Goal: Information Seeking & Learning: Find contact information

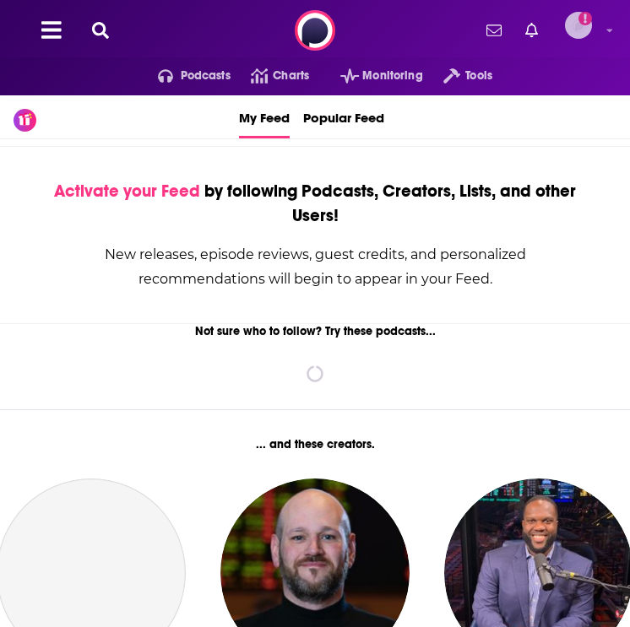
click at [581, 35] on img "Logged in as EllaRoseMurphy" at bounding box center [578, 25] width 27 height 27
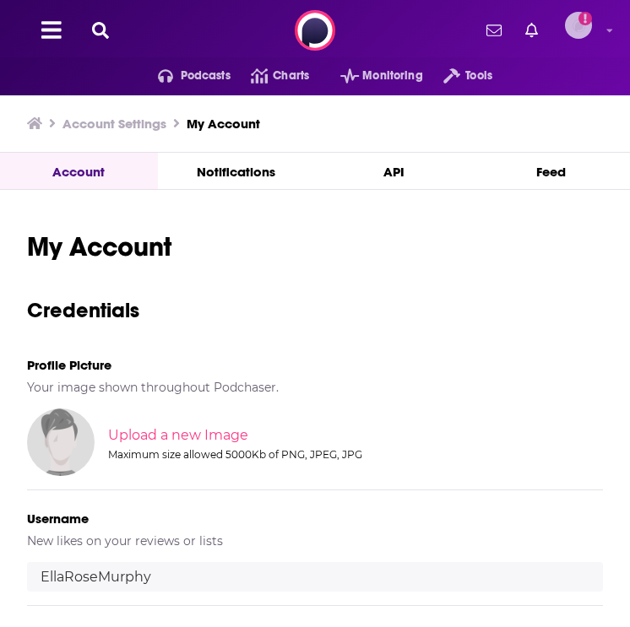
click at [607, 31] on icon at bounding box center [609, 30] width 7 height 10
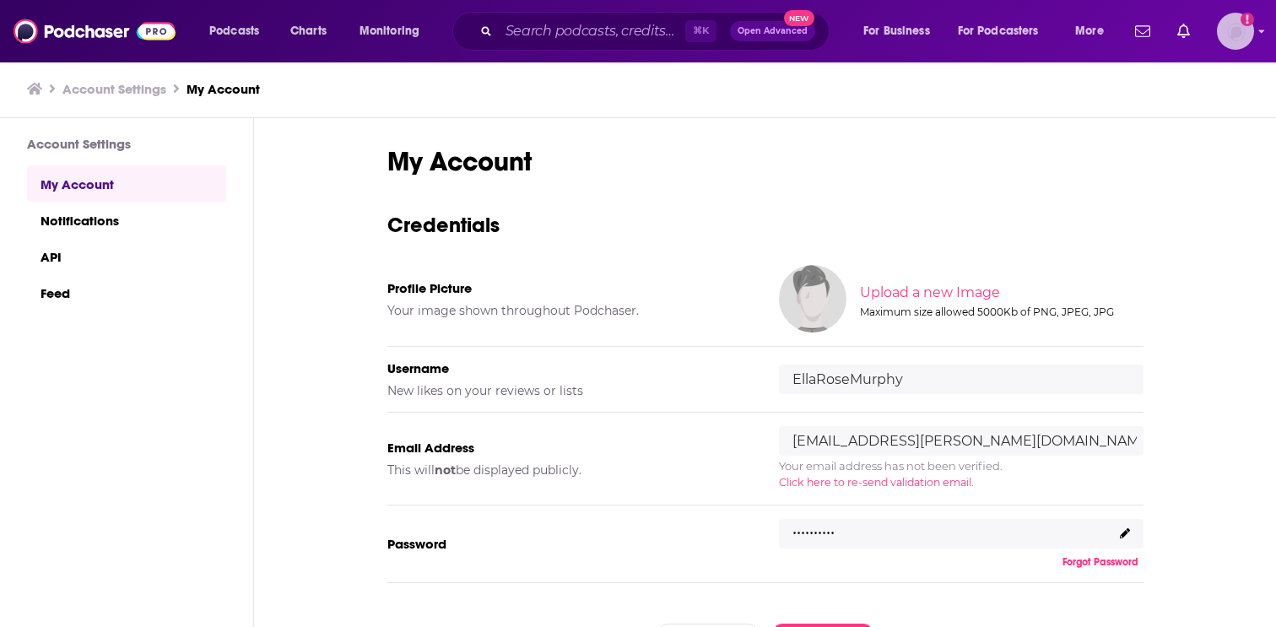
click at [629, 35] on img "Logged in as EllaRoseMurphy" at bounding box center [1235, 31] width 37 height 37
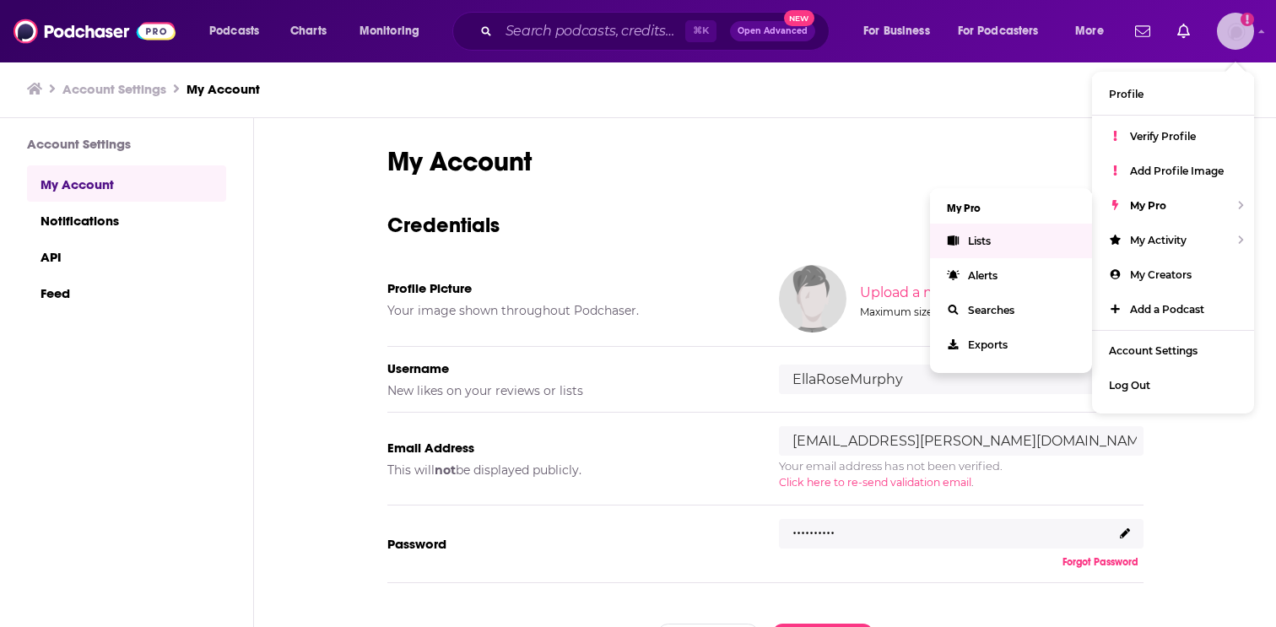
click at [629, 231] on link "Lists" at bounding box center [1011, 241] width 162 height 35
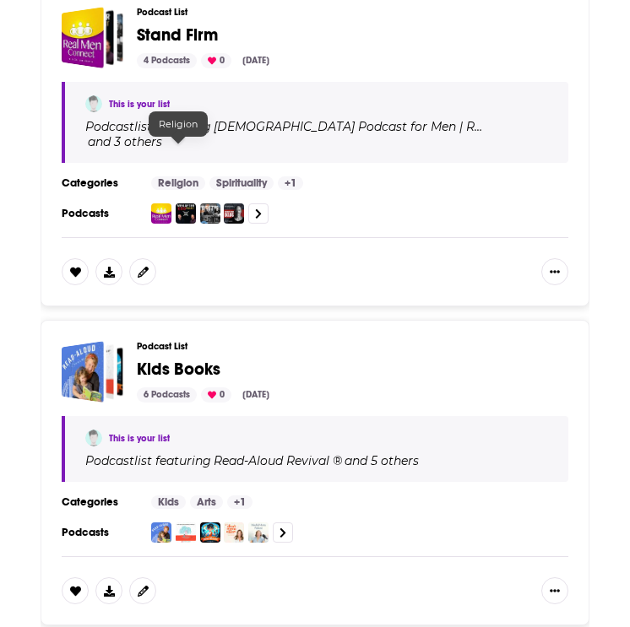
scroll to position [1669, 0]
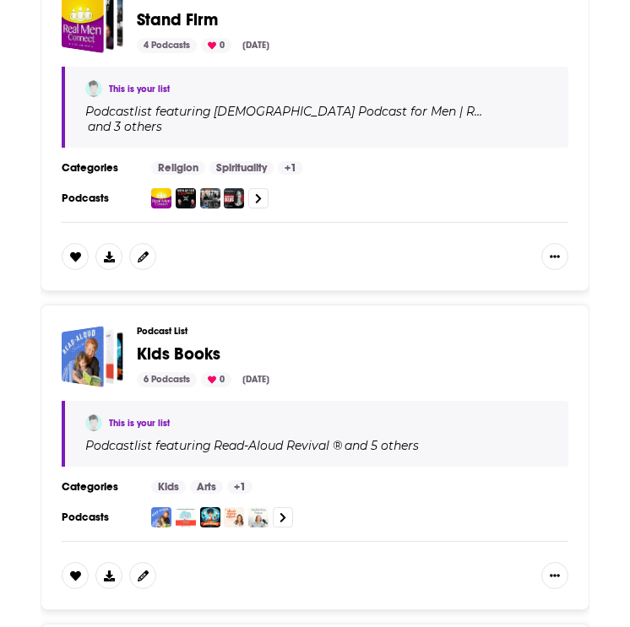
click at [171, 343] on span "Kids Books" at bounding box center [179, 353] width 84 height 21
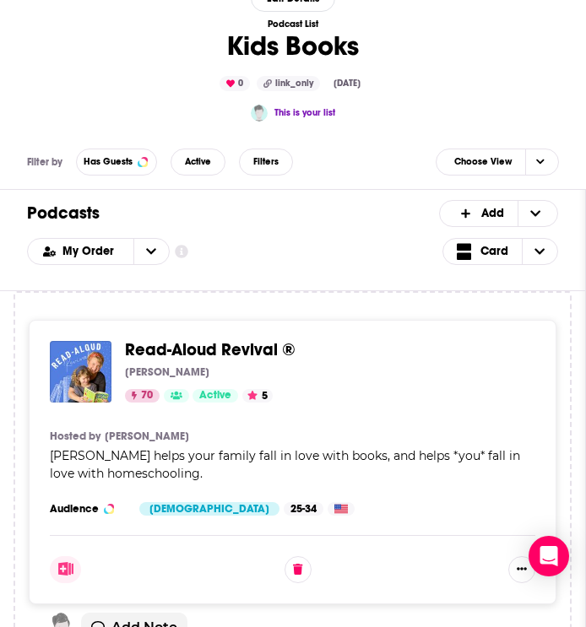
scroll to position [378, 0]
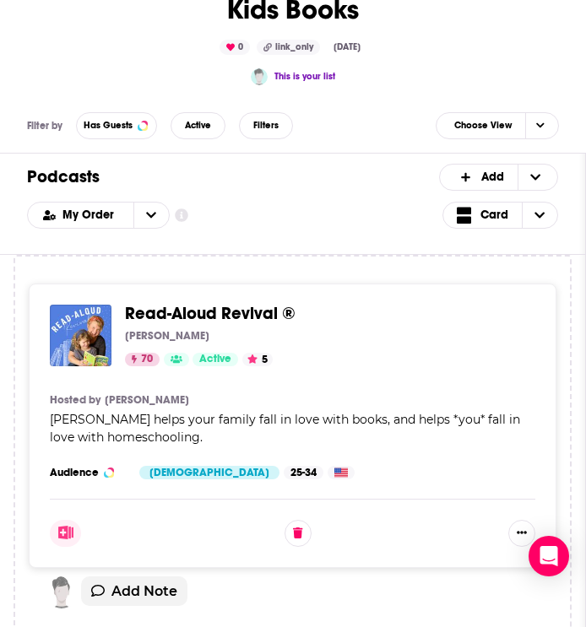
click at [145, 315] on span "Read-Aloud Revival ®" at bounding box center [210, 313] width 170 height 21
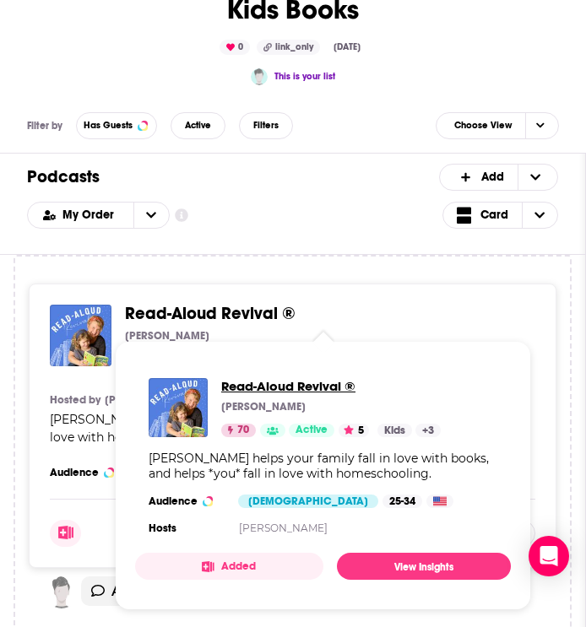
click at [239, 382] on span "Read-Aloud Revival ®" at bounding box center [330, 386] width 219 height 16
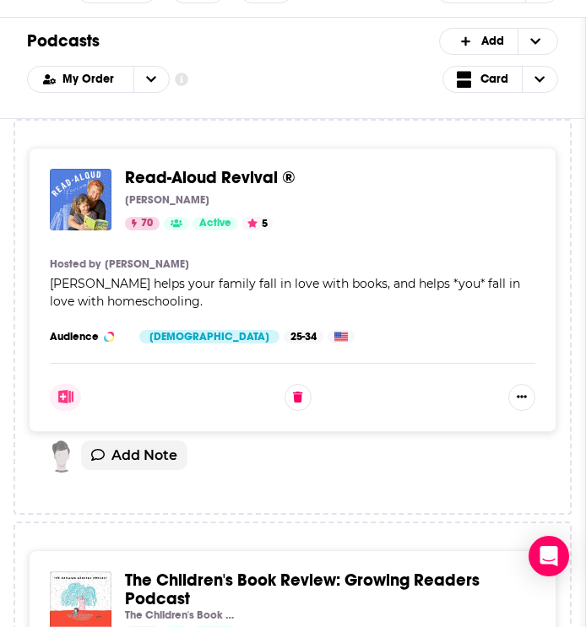
scroll to position [868, 0]
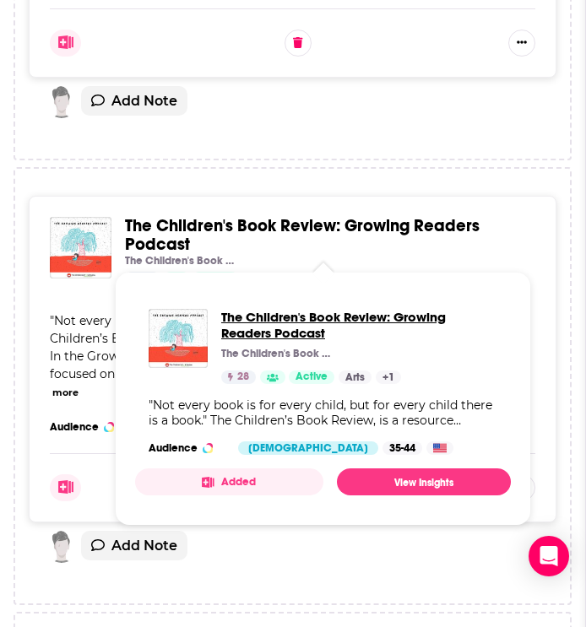
click at [239, 323] on span "The Children's Book Review: Growing Readers Podcast" at bounding box center [359, 325] width 276 height 32
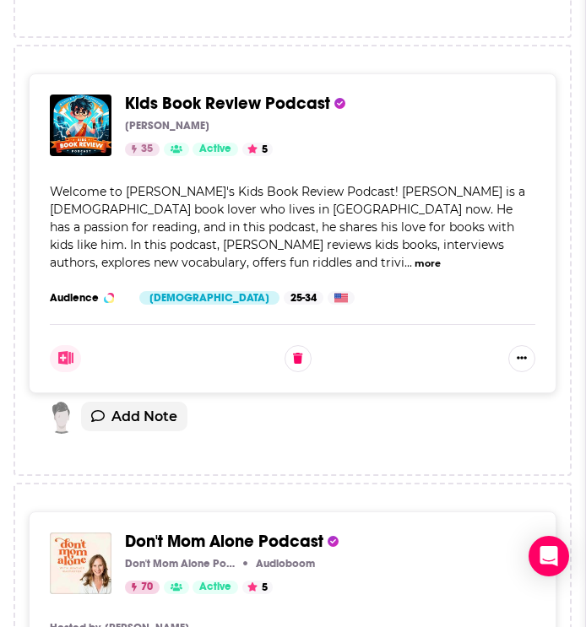
scroll to position [1432, 0]
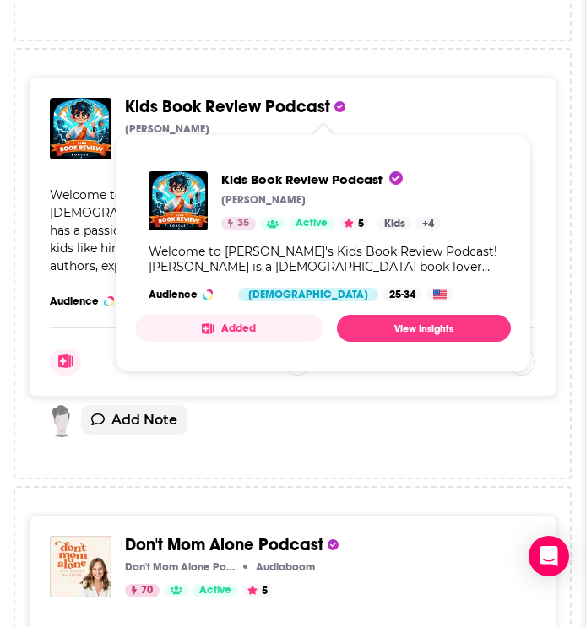
click at [208, 193] on div "Kids Book Review Podcast Krish 35 Active 5 Categories Kids + 4 Kids + 4" at bounding box center [295, 200] width 292 height 59
click at [264, 180] on span "Kids Book Review Podcast" at bounding box center [311, 179] width 181 height 16
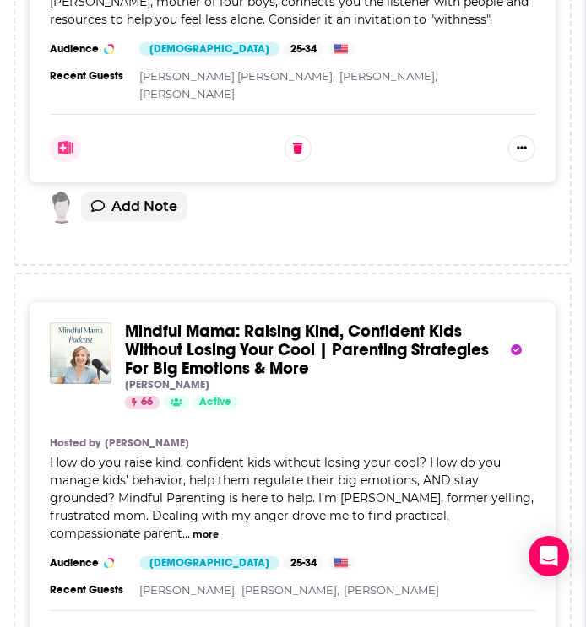
scroll to position [2215, 0]
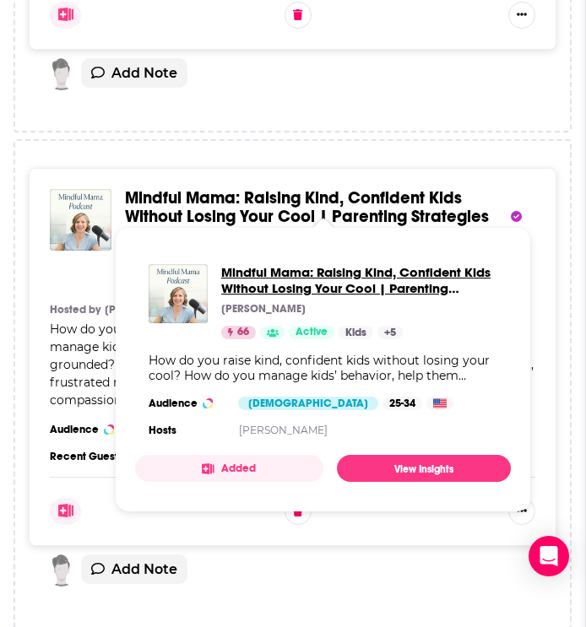
click at [262, 276] on span "Mindful Mama: Raising Kind, Confident Kids Without Losing Your Cool | Parenting…" at bounding box center [355, 288] width 269 height 48
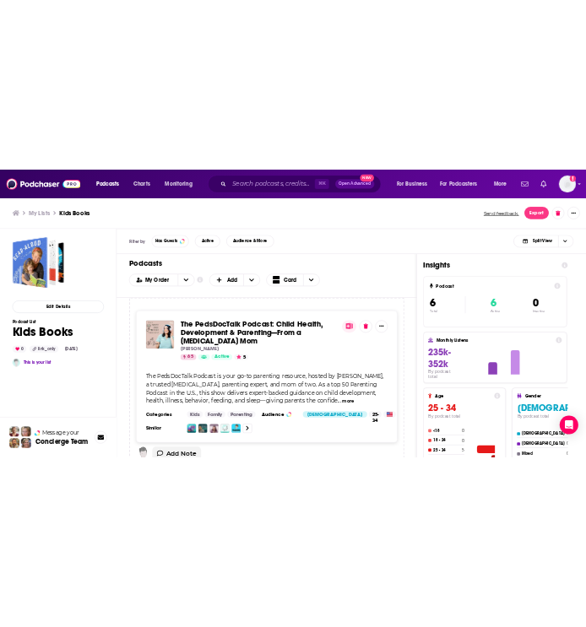
scroll to position [1968, 0]
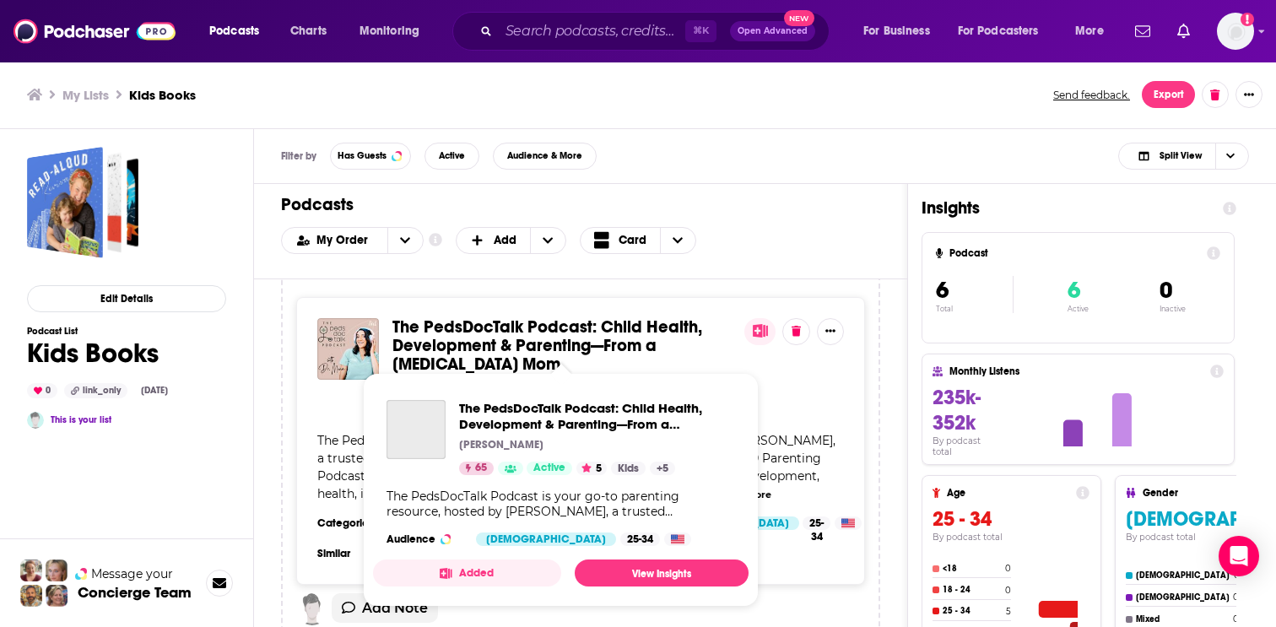
click at [544, 325] on span "The PedsDocTalk Podcast: Child Health, Development & Parenting—From a Pediatric…" at bounding box center [547, 345] width 310 height 58
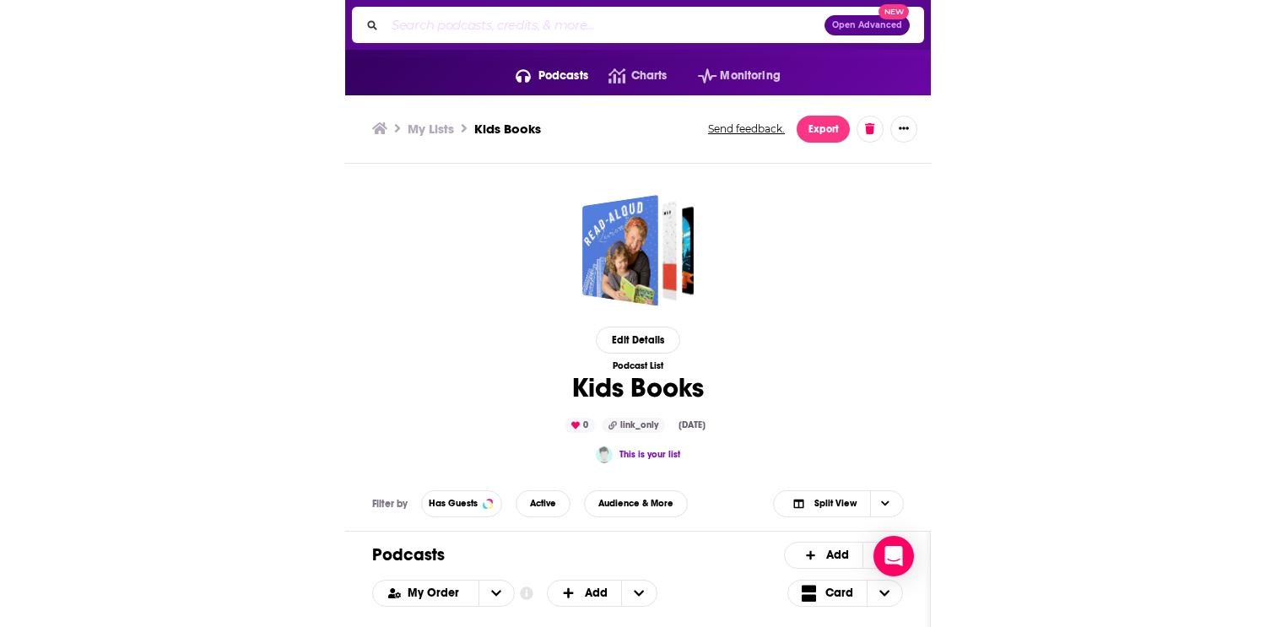
scroll to position [0, 0]
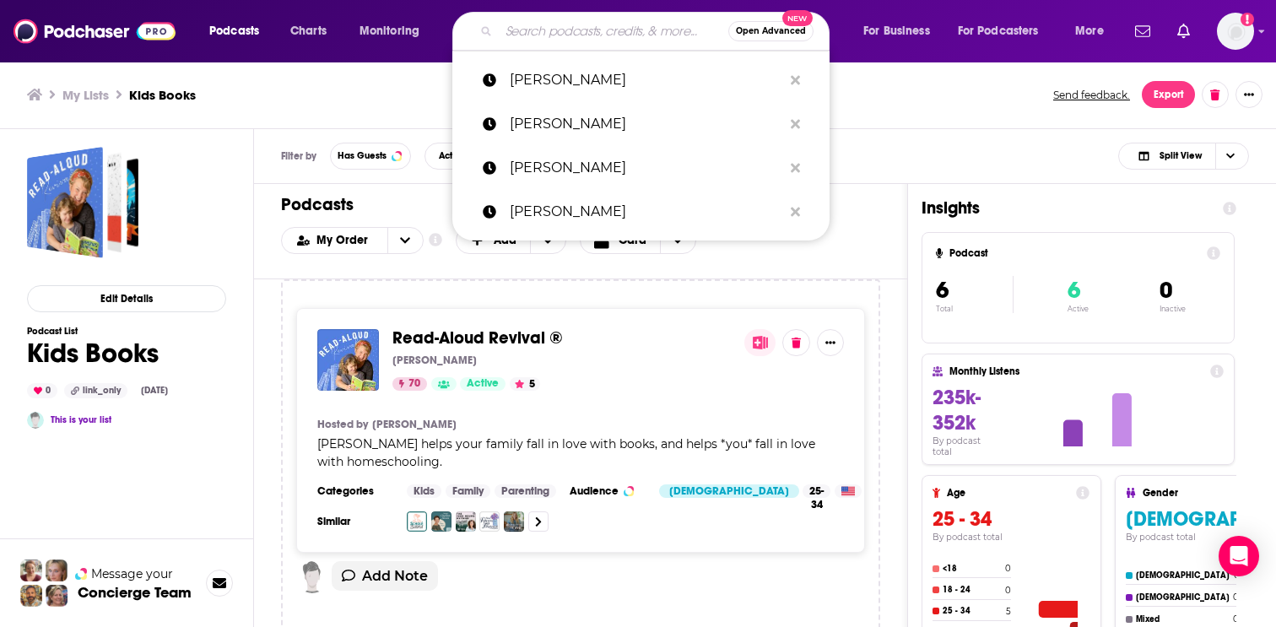
click at [529, 33] on input "Search podcasts, credits, & more..." at bounding box center [614, 31] width 230 height 27
paste input "All the Wonders"
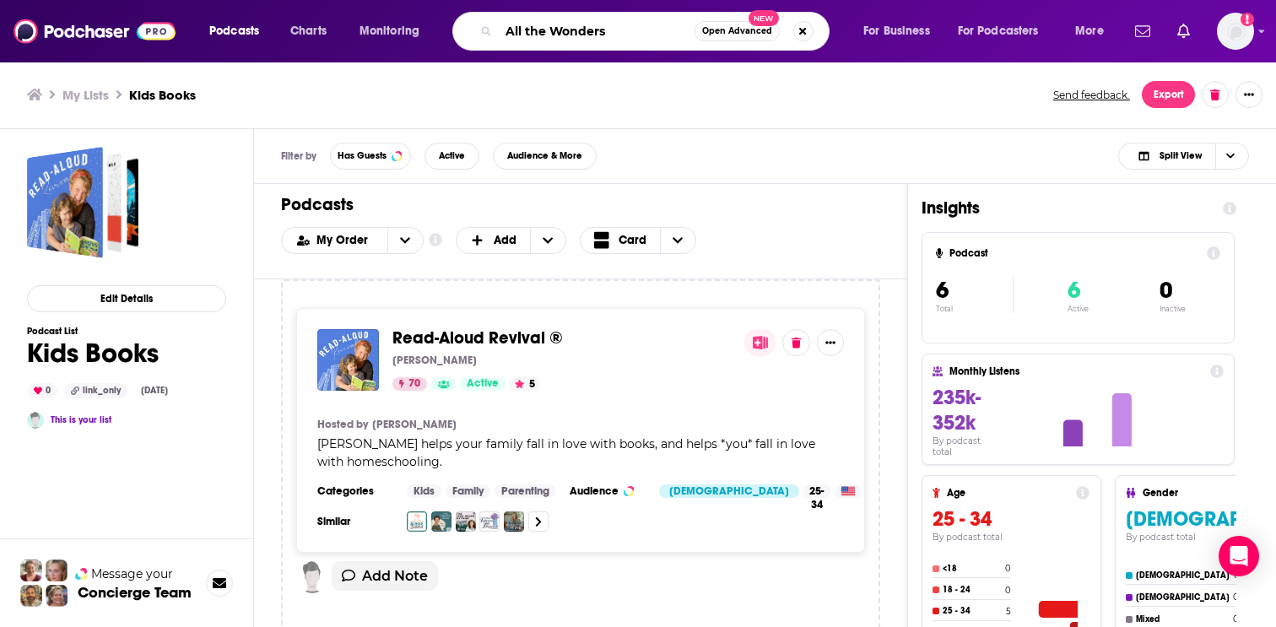
type input "All the Wonders"
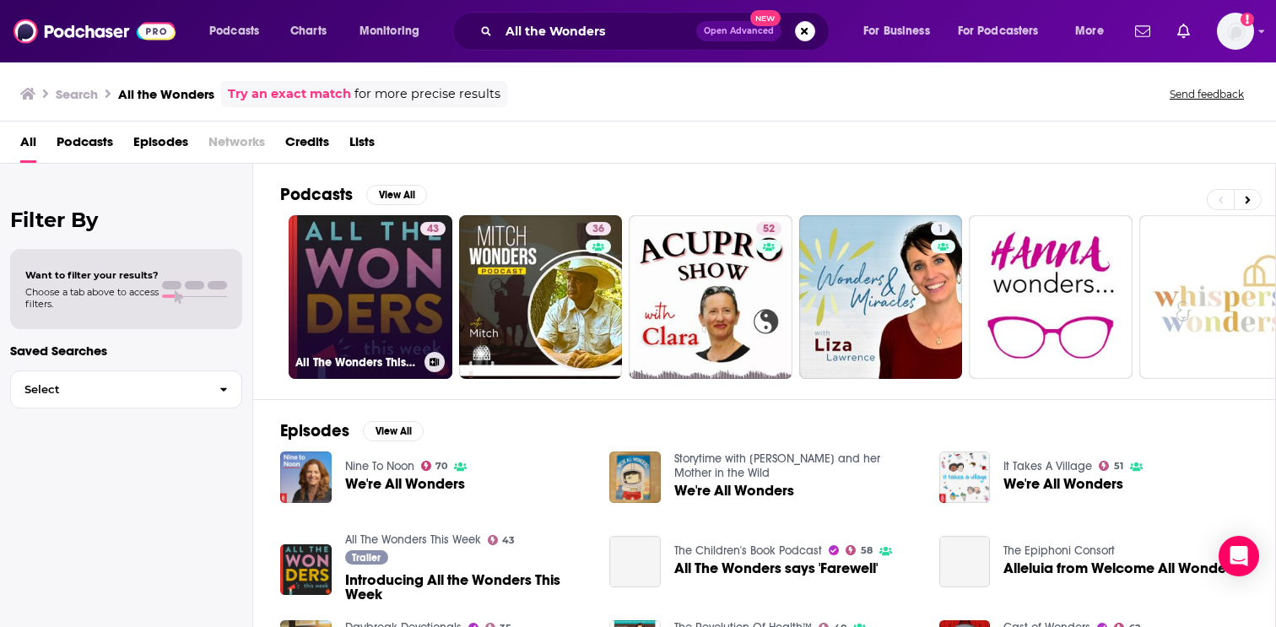
click at [400, 258] on link "43 All The Wonders This Week" at bounding box center [371, 297] width 164 height 164
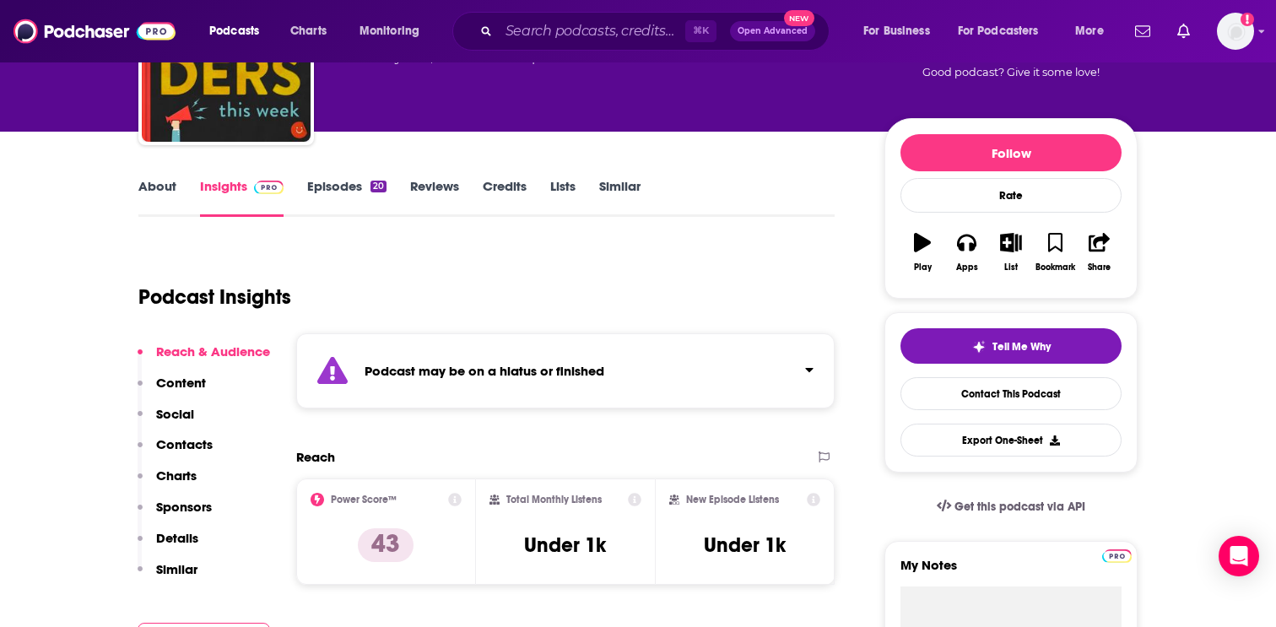
scroll to position [144, 0]
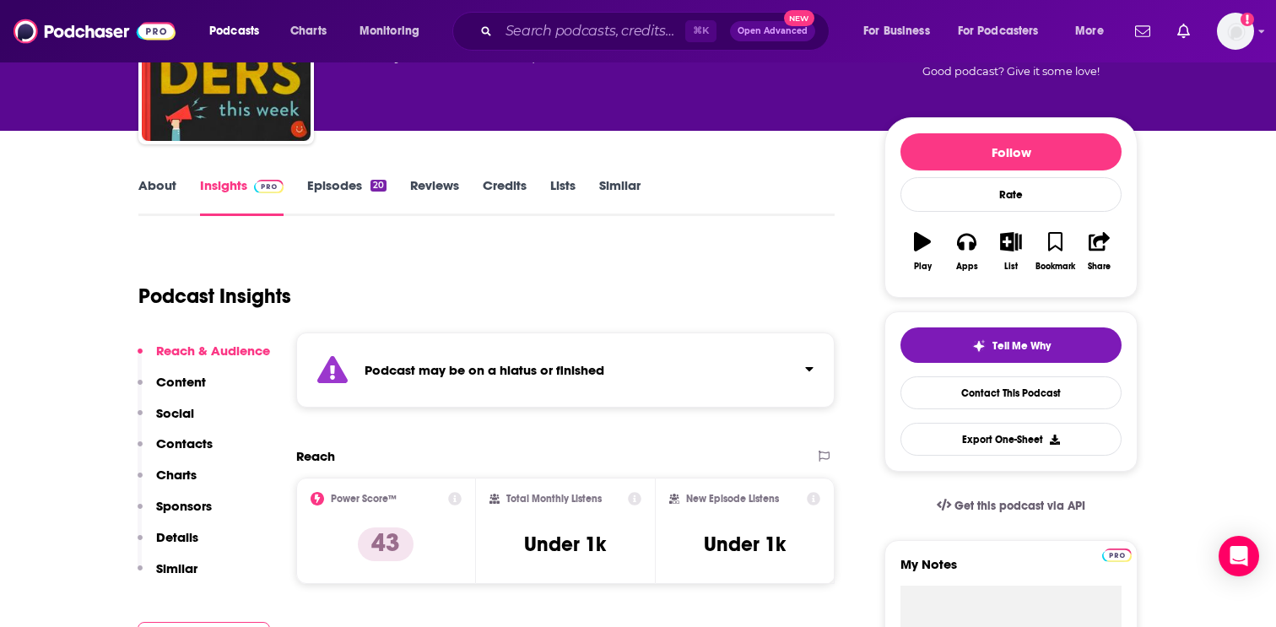
click at [315, 195] on link "Episodes 20" at bounding box center [346, 196] width 79 height 39
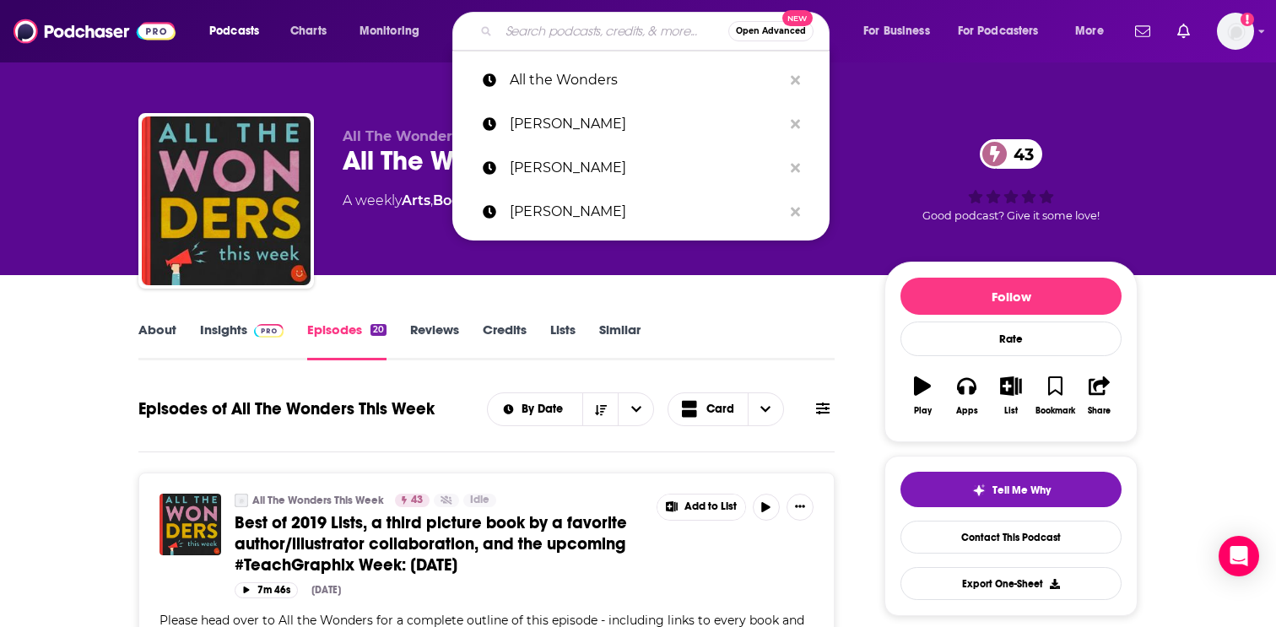
click at [547, 40] on input "Search podcasts, credits, & more..." at bounding box center [614, 31] width 230 height 27
paste input "Picturebooking"
type input "Picturebooking"
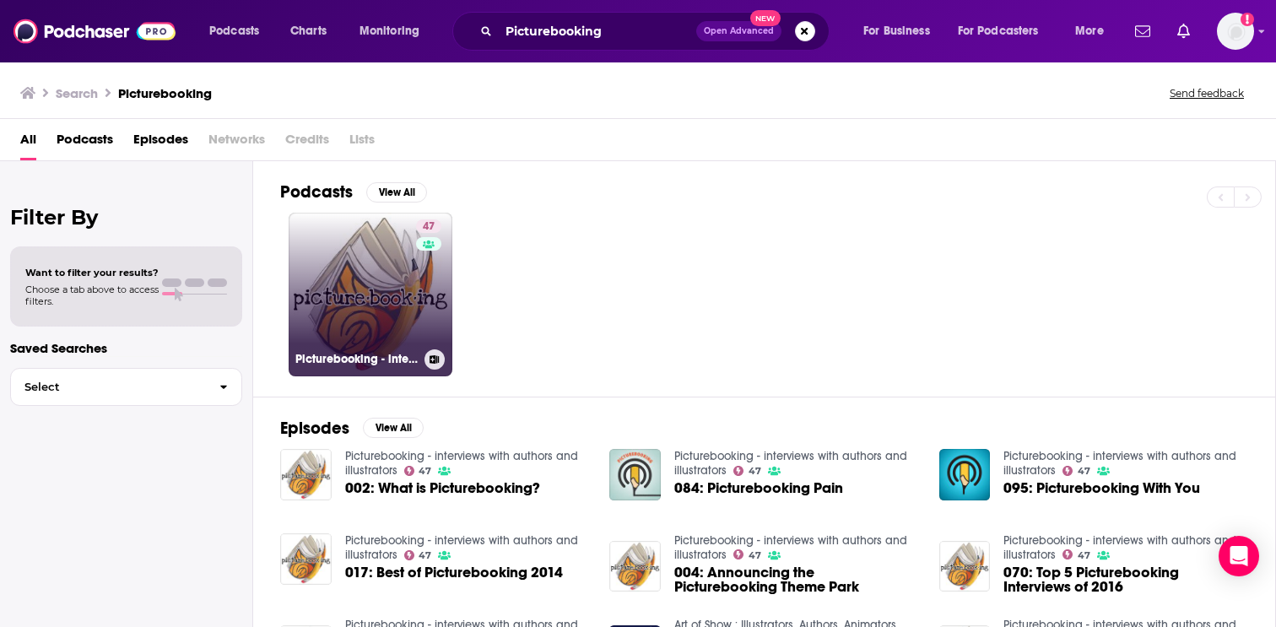
click at [393, 298] on link "47 Picturebooking - interviews with authors and illustrators" at bounding box center [371, 295] width 164 height 164
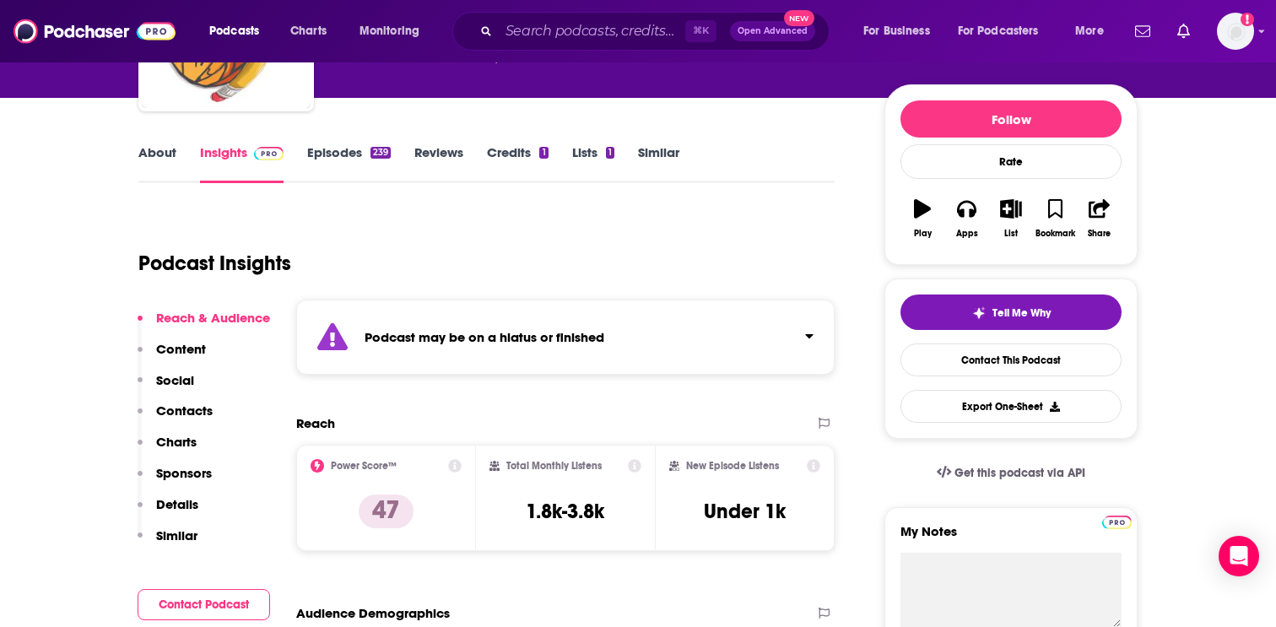
scroll to position [181, 0]
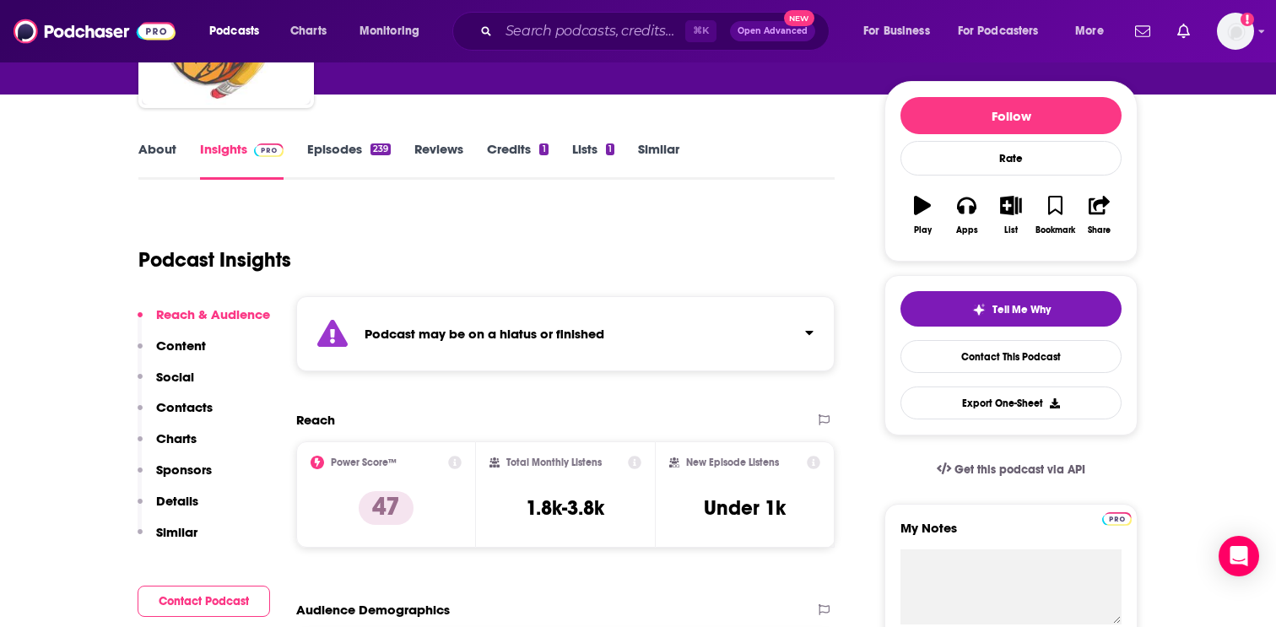
click at [374, 159] on link "Episodes 239" at bounding box center [349, 160] width 84 height 39
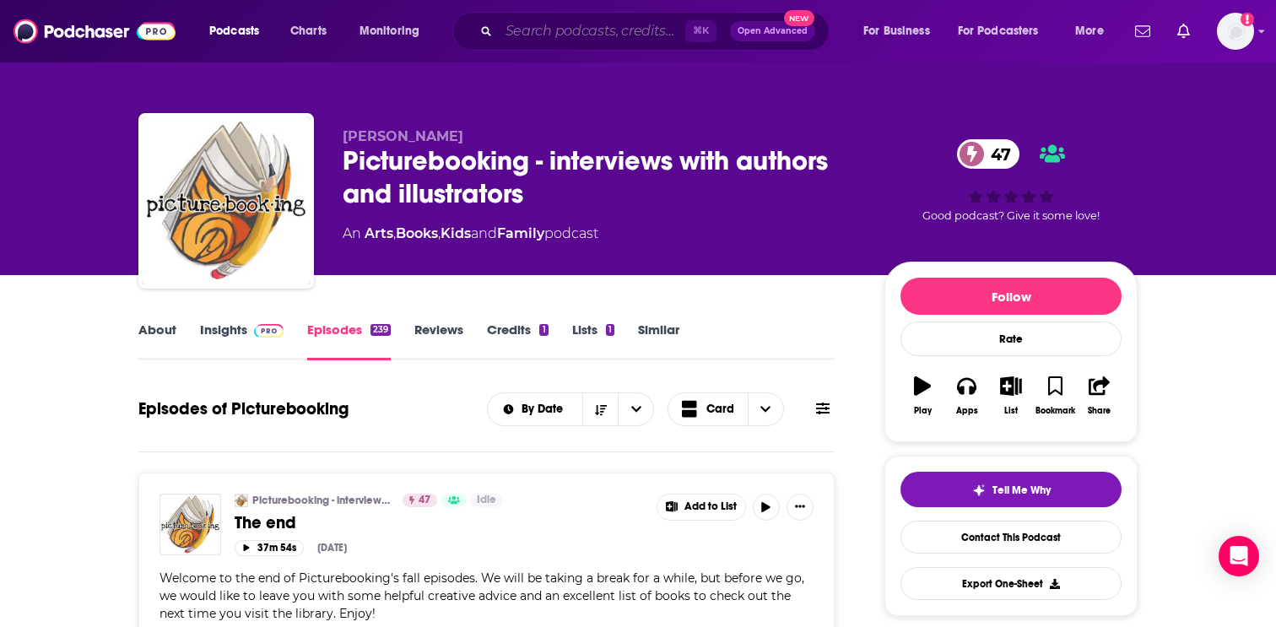
click at [562, 39] on input "Search podcasts, credits, & more..." at bounding box center [592, 31] width 187 height 27
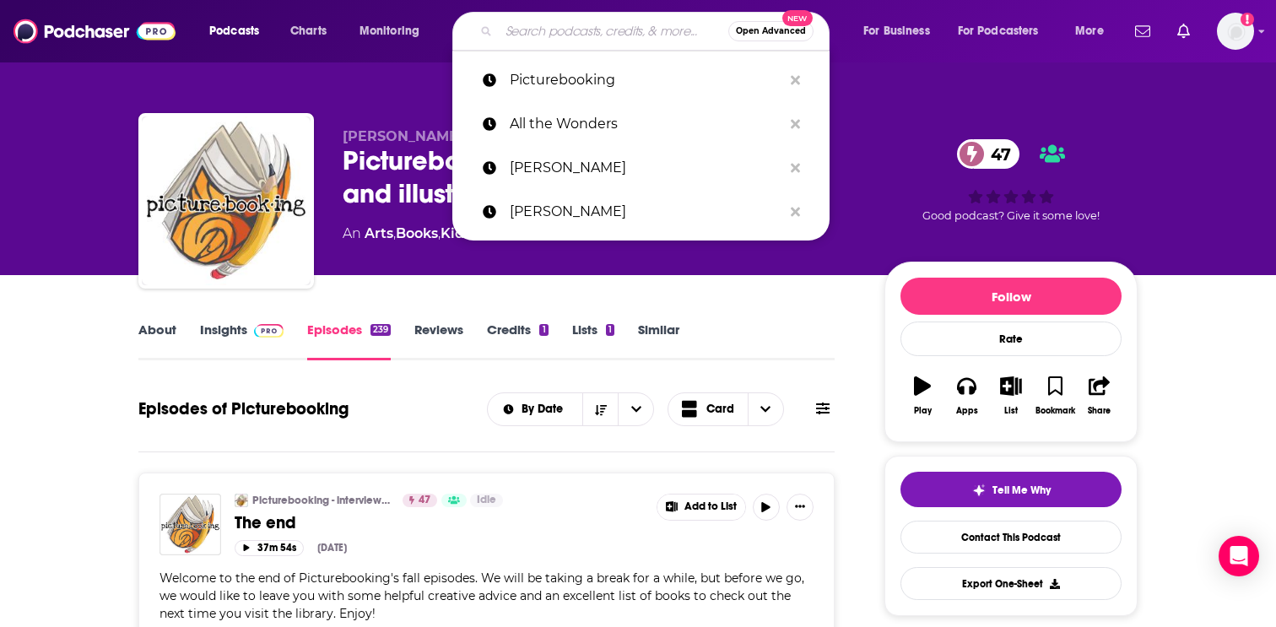
paste input "Book Club for Kids"
type input "Book Club for Kids"
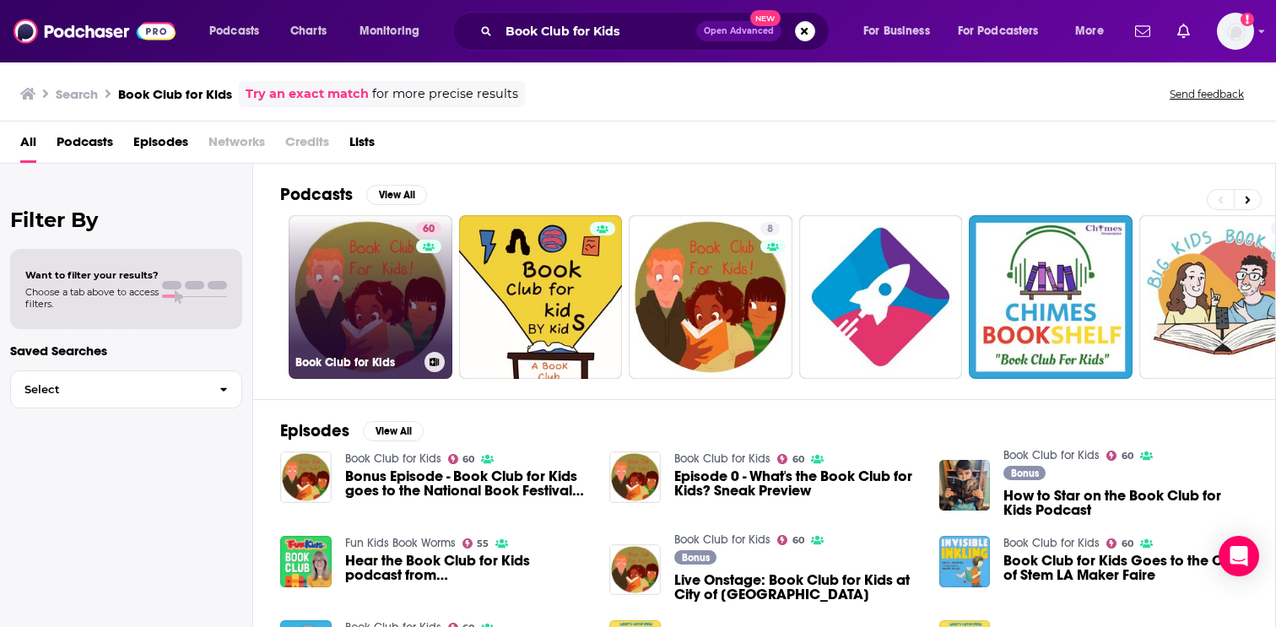
click at [403, 230] on link "60 Book Club for Kids" at bounding box center [371, 297] width 164 height 164
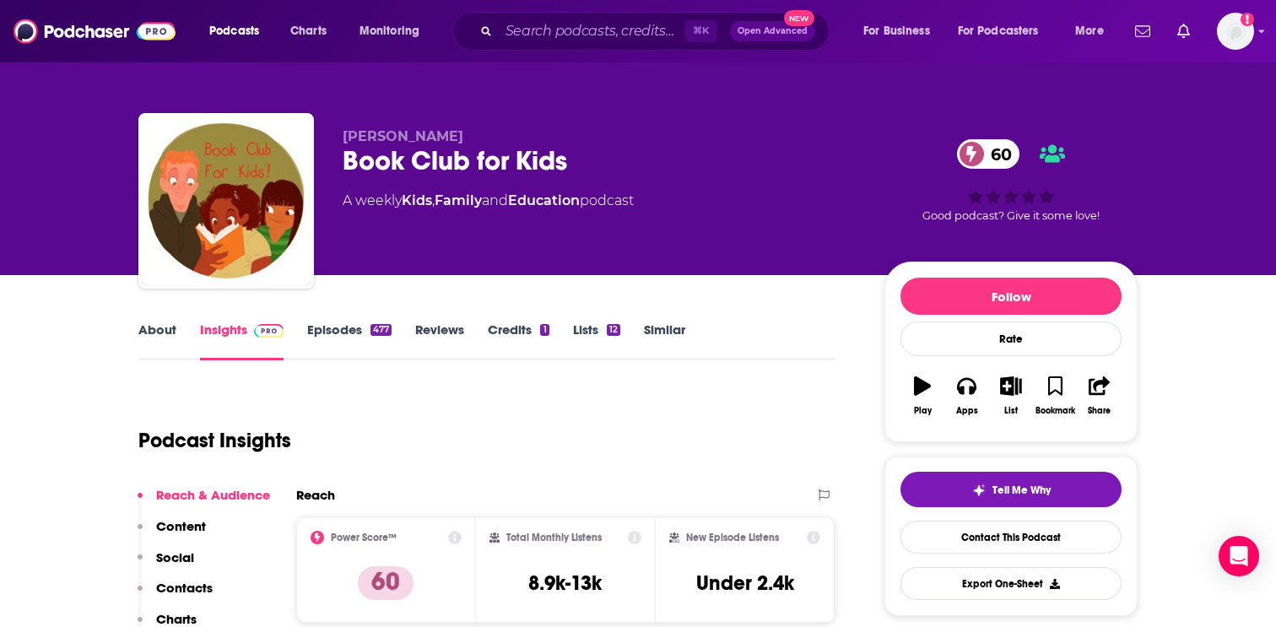
click at [159, 342] on link "About" at bounding box center [157, 341] width 38 height 39
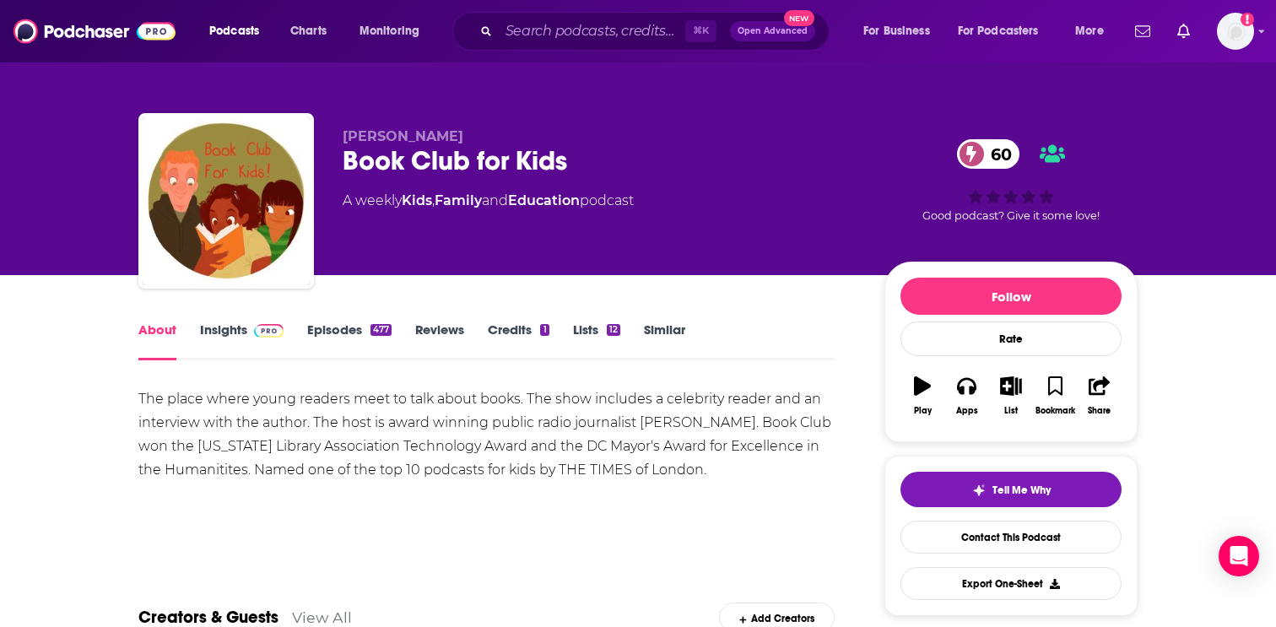
click at [256, 343] on link "Insights" at bounding box center [242, 341] width 84 height 39
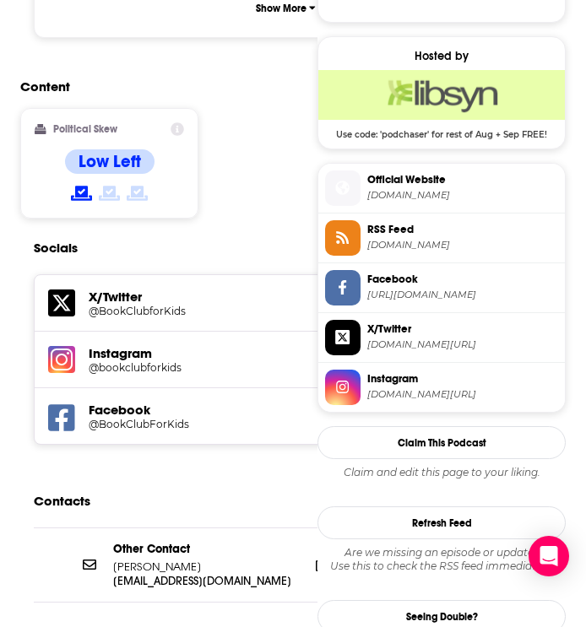
scroll to position [1501, 0]
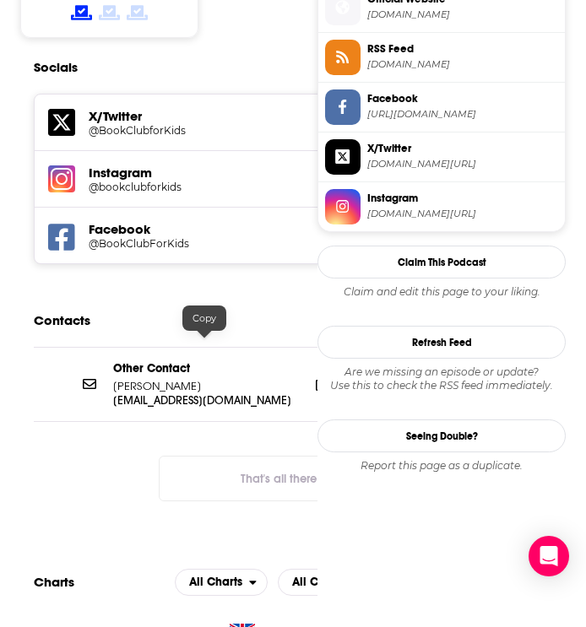
click at [173, 393] on p "kitty@bookclubforkids.org" at bounding box center [204, 400] width 182 height 14
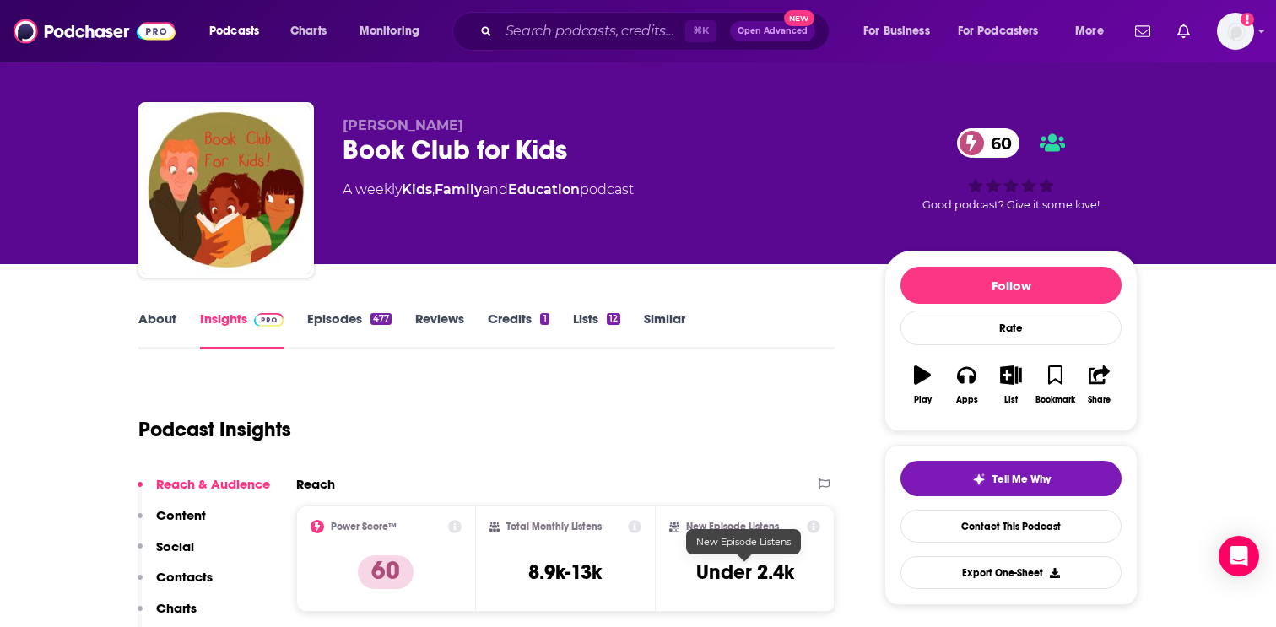
scroll to position [0, 0]
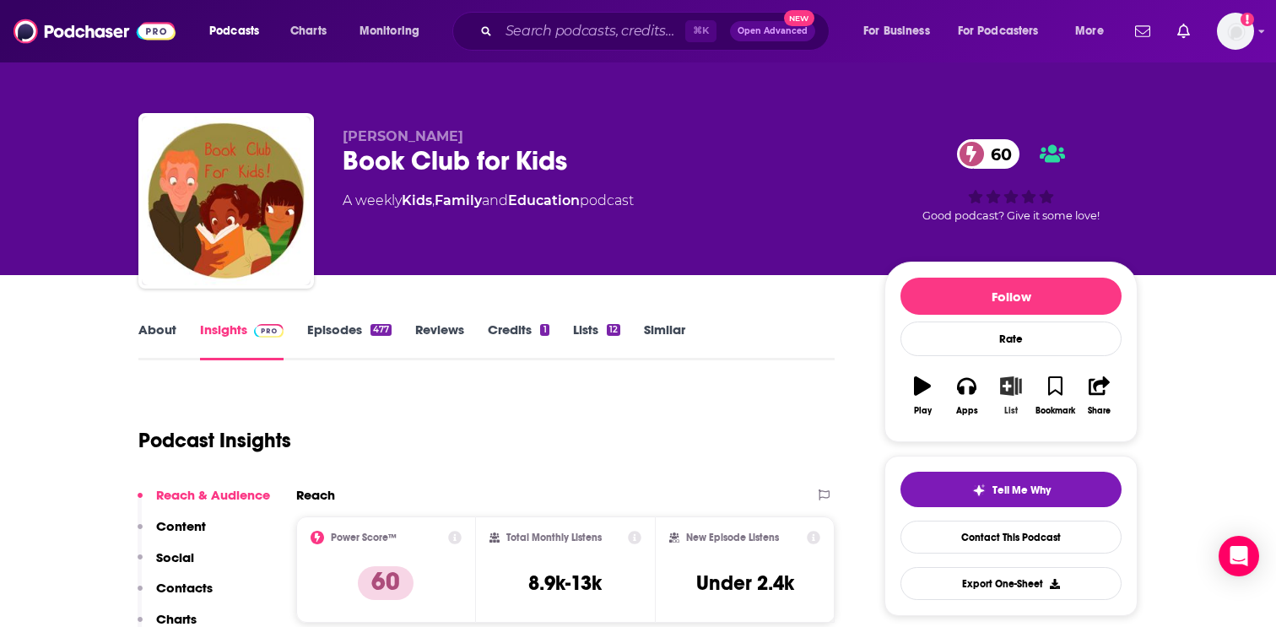
click at [629, 387] on icon "button" at bounding box center [1010, 385] width 21 height 19
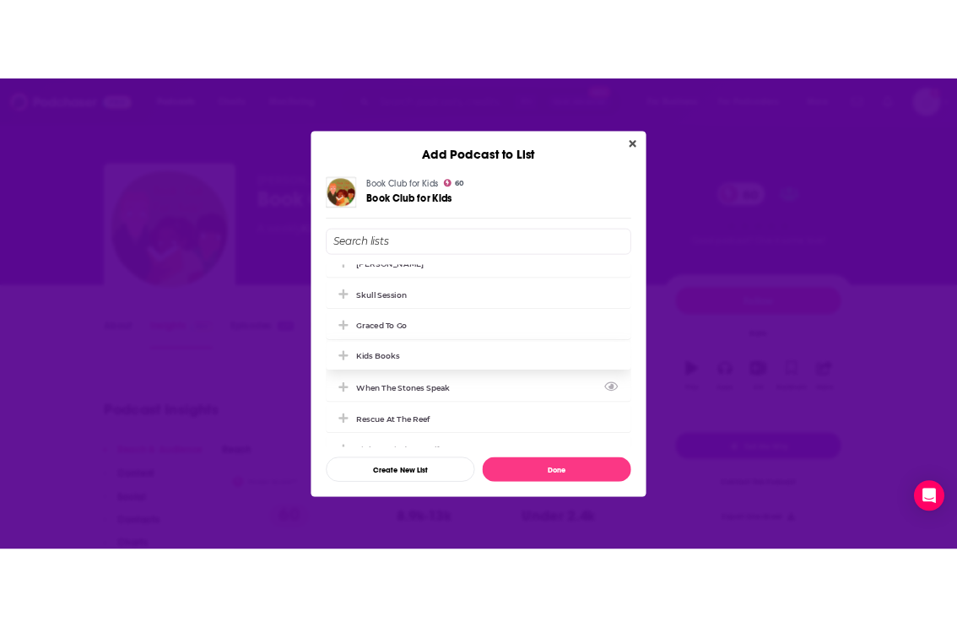
scroll to position [104, 0]
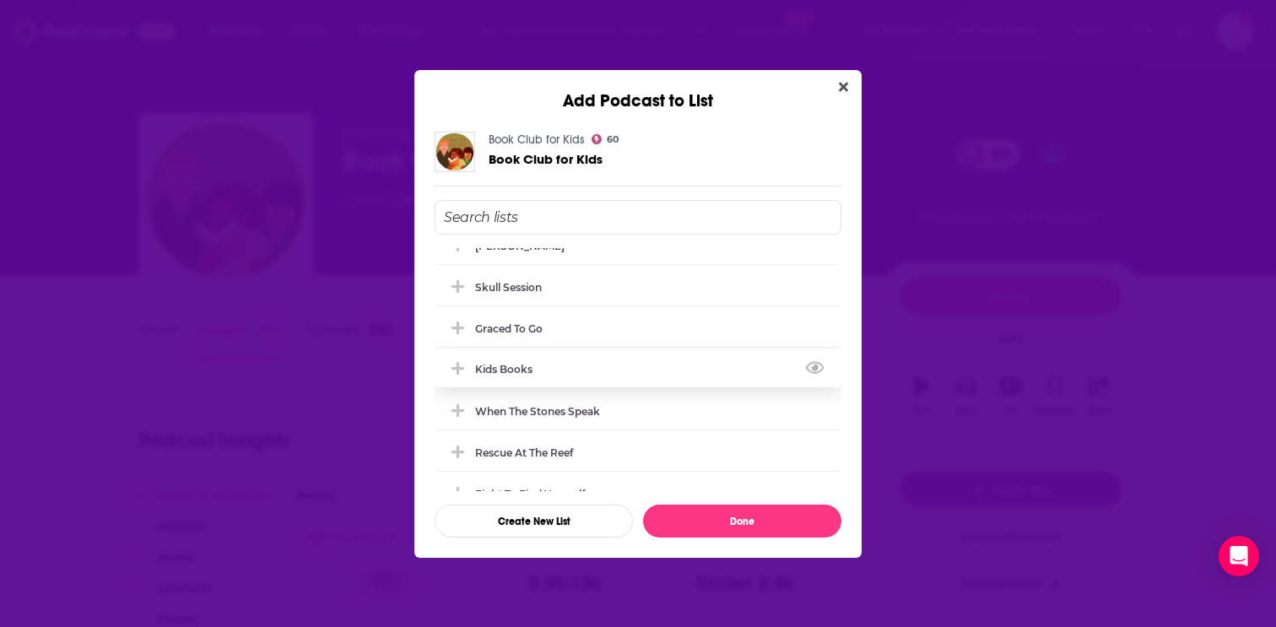
click at [623, 385] on div "Kids Books" at bounding box center [638, 368] width 407 height 37
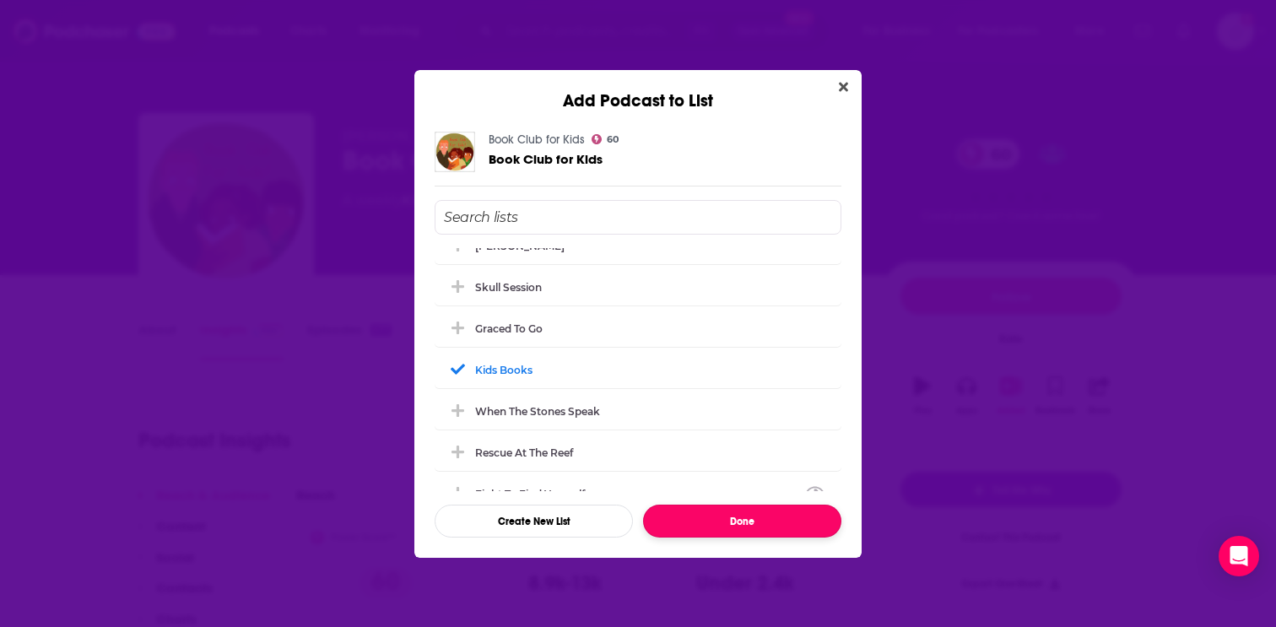
click at [629, 521] on button "Done" at bounding box center [742, 521] width 198 height 33
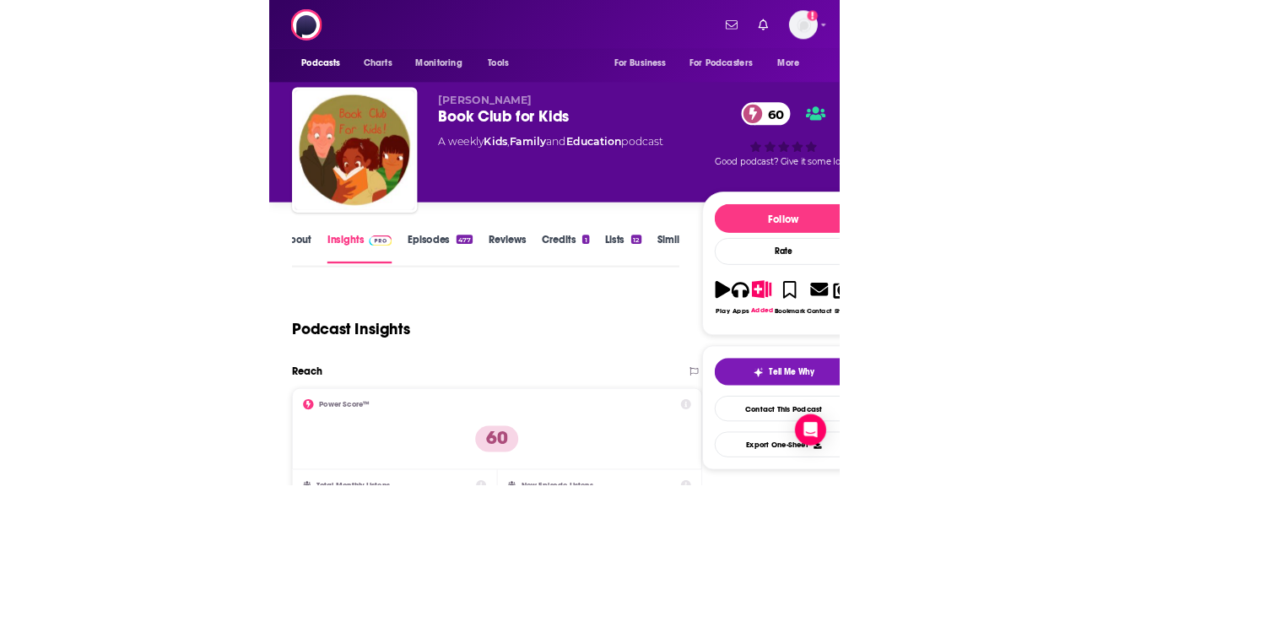
scroll to position [2, 0]
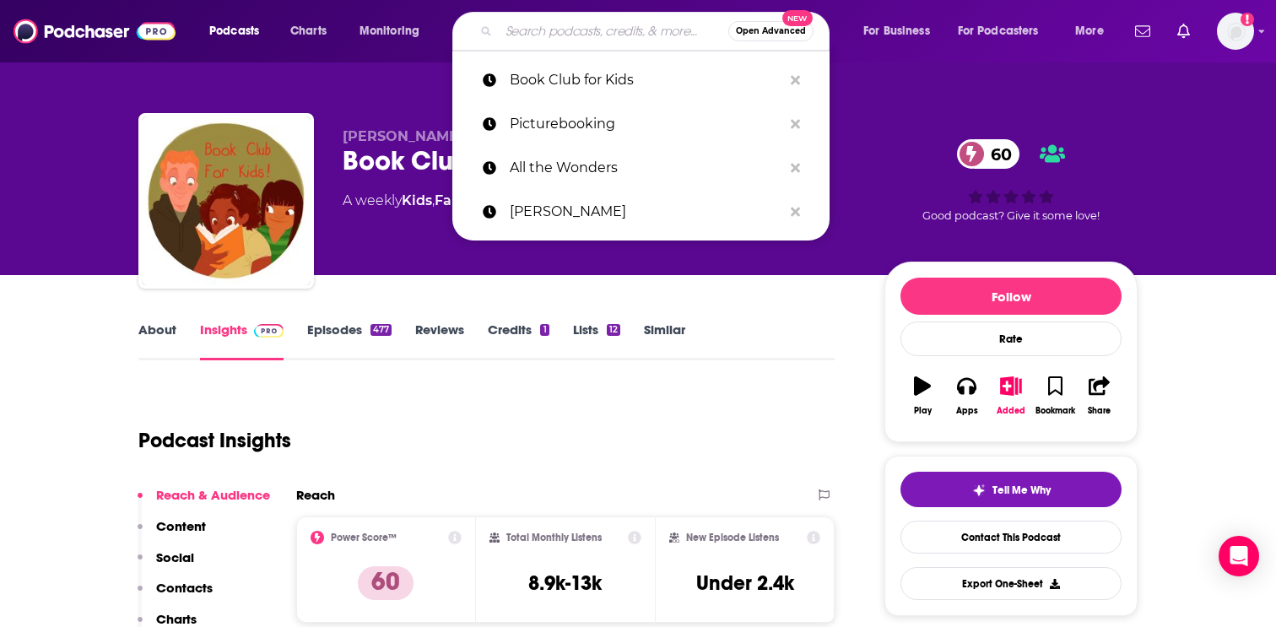
click at [574, 24] on input "Search podcasts, credits, & more..." at bounding box center [614, 31] width 230 height 27
paste input "Circle Round"
type input "Circle Round"
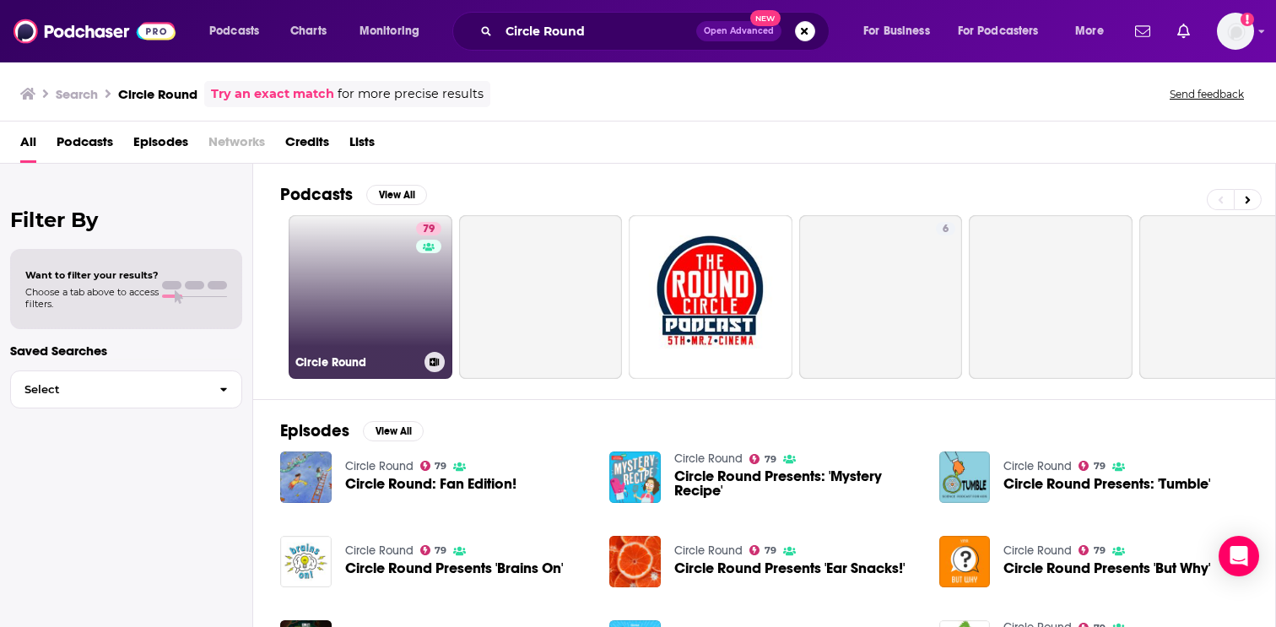
click at [393, 278] on link "79 Circle Round" at bounding box center [371, 297] width 164 height 164
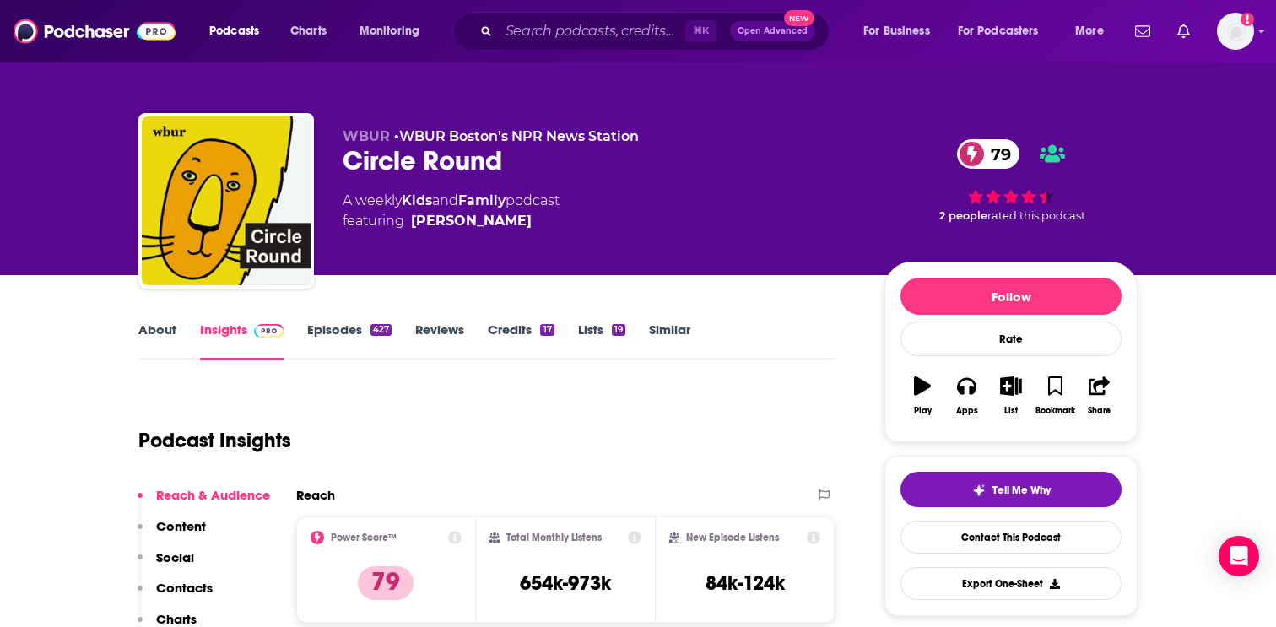
click at [175, 335] on link "About" at bounding box center [157, 341] width 38 height 39
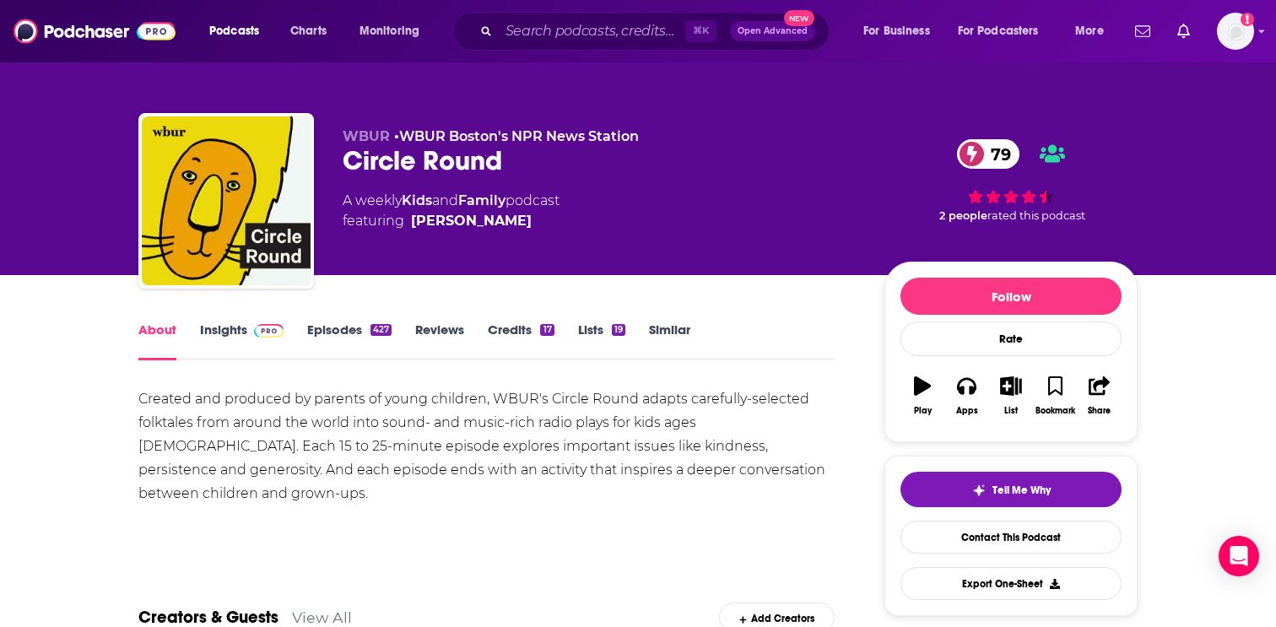
click at [254, 333] on img at bounding box center [269, 331] width 30 height 14
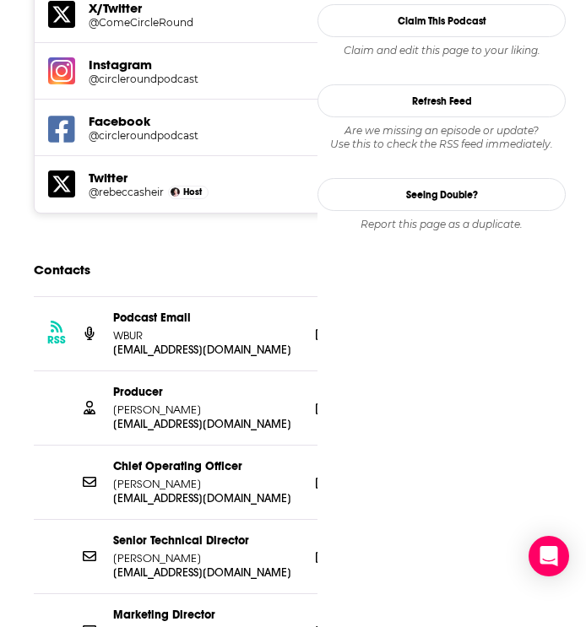
scroll to position [1670, 0]
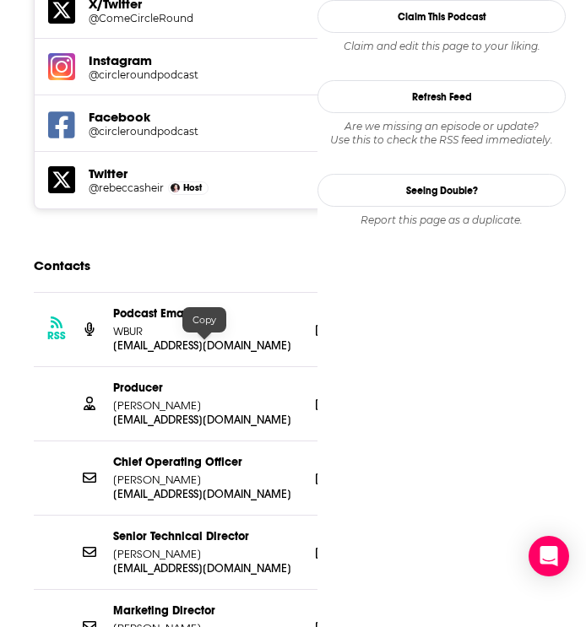
click at [161, 413] on p "jchang@wbur.org" at bounding box center [204, 420] width 182 height 14
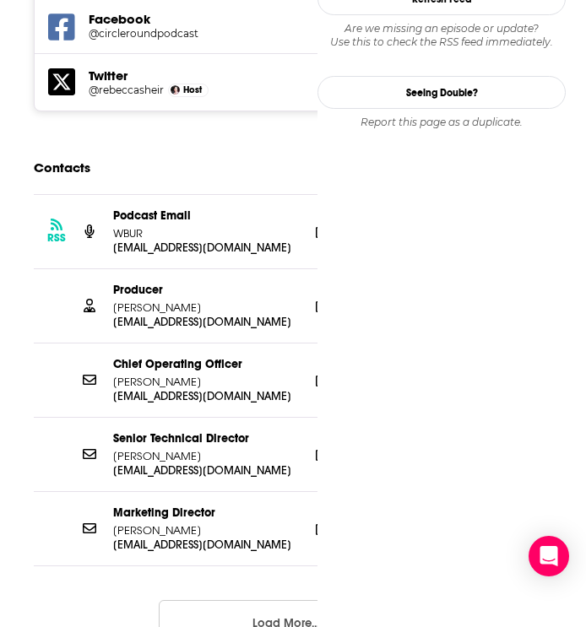
scroll to position [1771, 0]
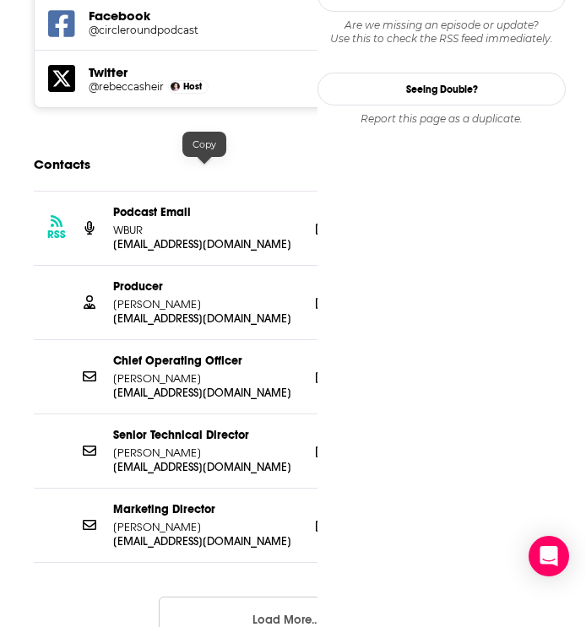
click at [154, 237] on p "webmaster@wbur.org" at bounding box center [204, 244] width 182 height 14
click at [210, 597] on button "Load More..." at bounding box center [285, 620] width 253 height 46
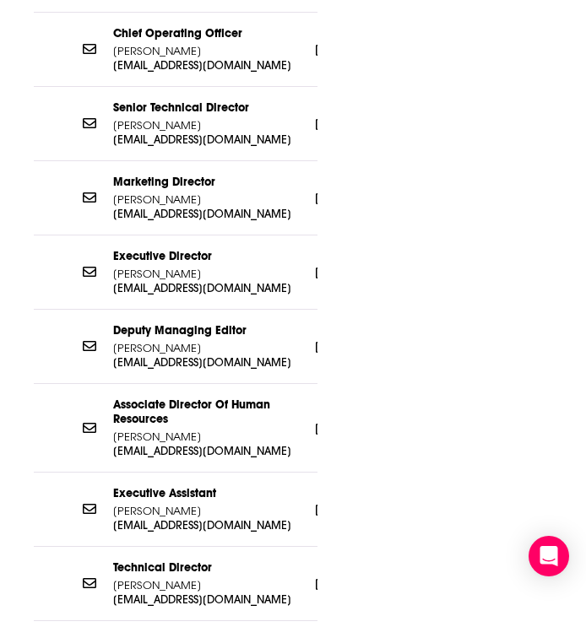
scroll to position [2107, 0]
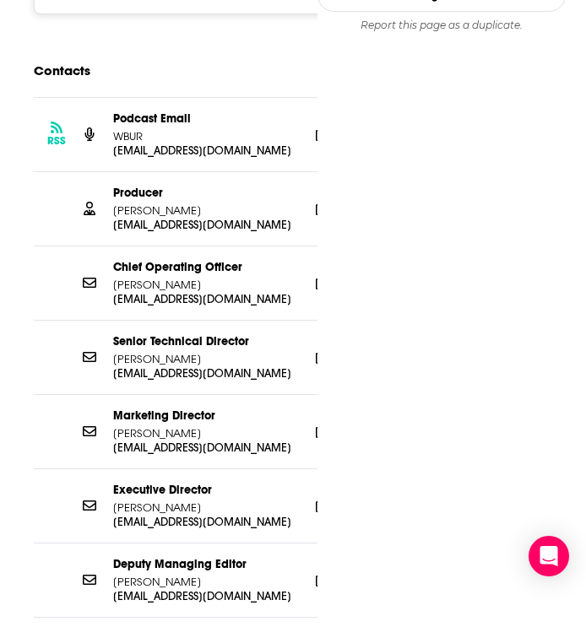
scroll to position [1866, 0]
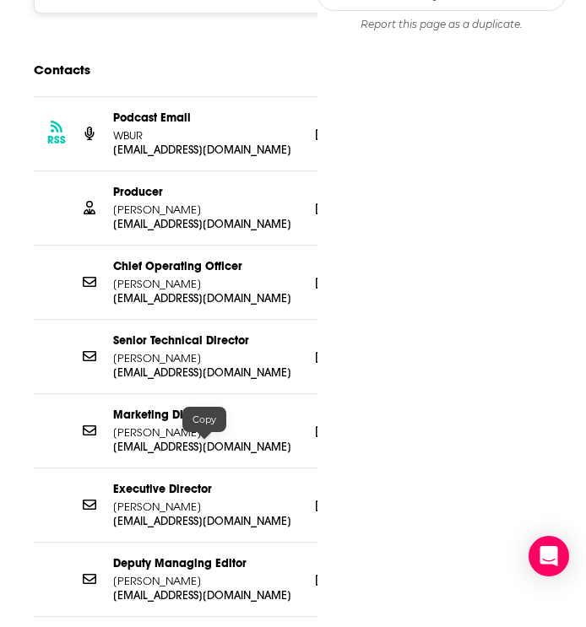
click at [132, 514] on p "bhealy1@wbur.org" at bounding box center [204, 521] width 182 height 14
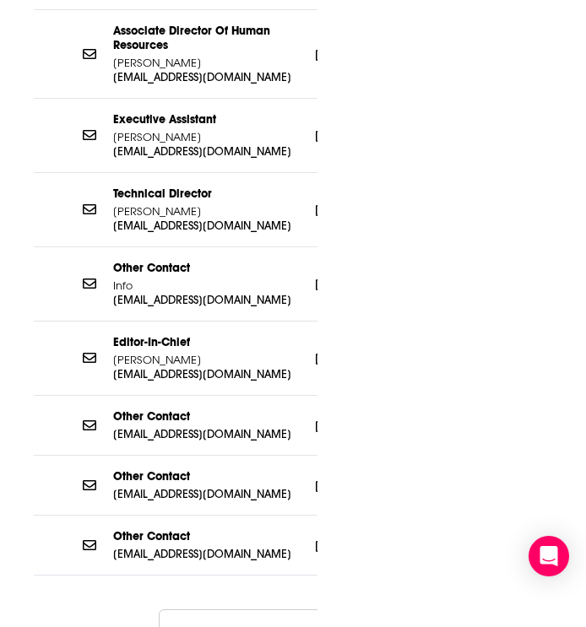
scroll to position [2475, 0]
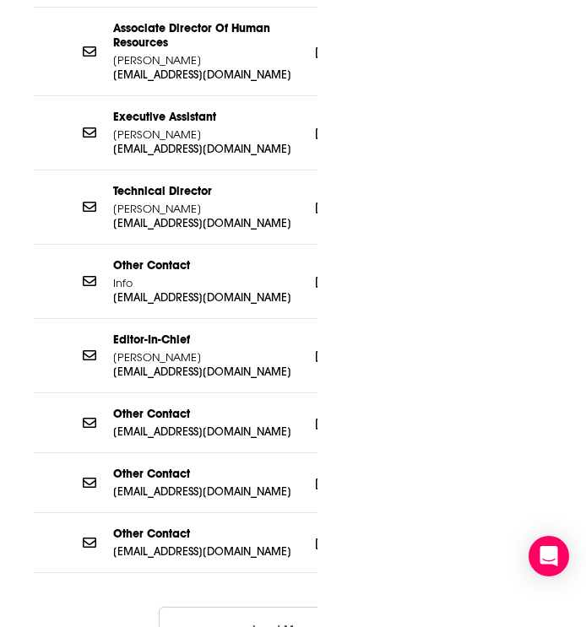
click at [194, 607] on button "Load More..." at bounding box center [285, 630] width 253 height 46
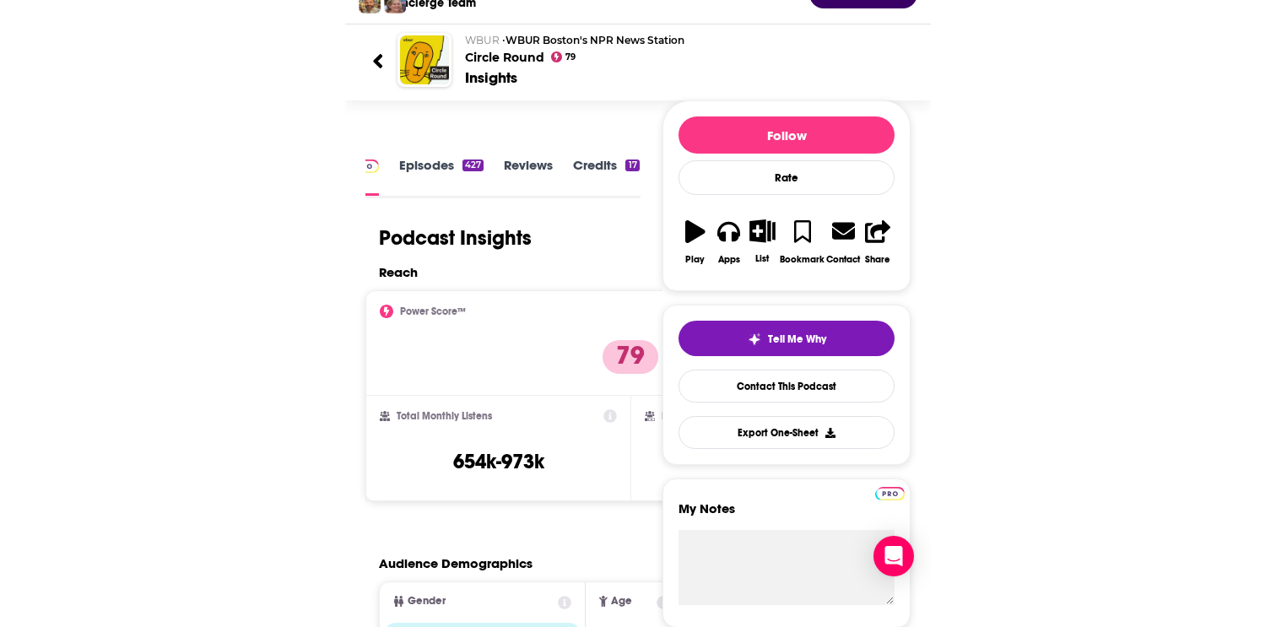
scroll to position [0, 0]
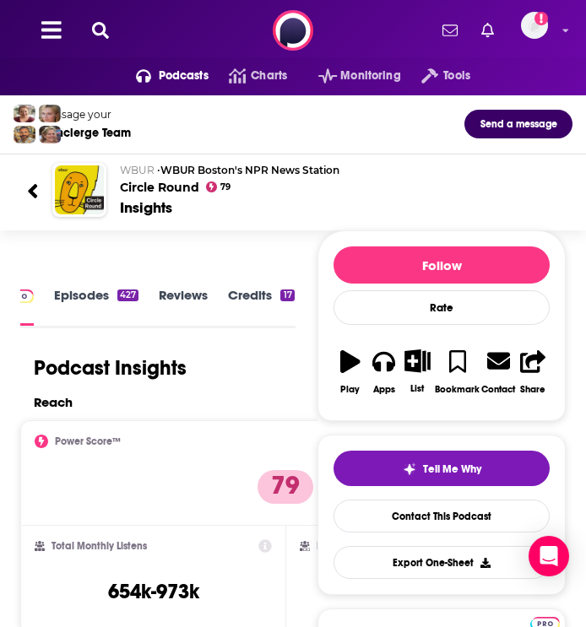
click at [105, 22] on icon at bounding box center [100, 30] width 17 height 17
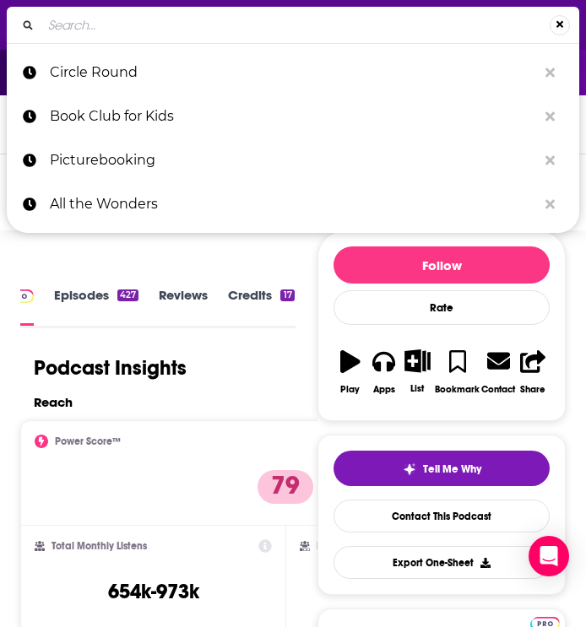
type input "Story Pirates"
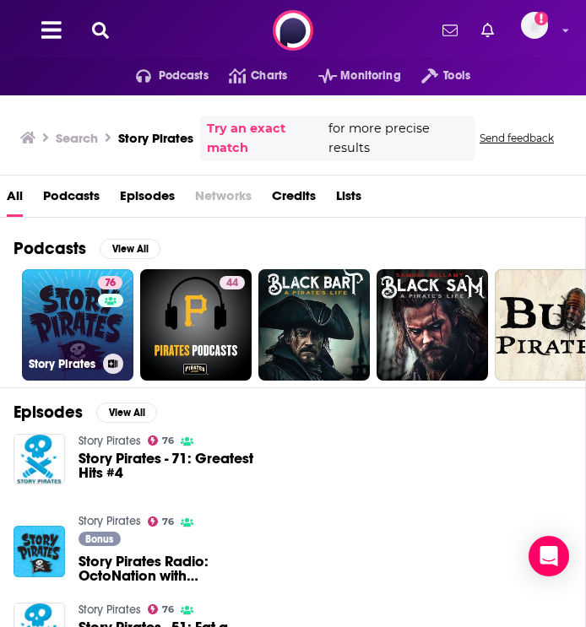
click at [73, 338] on link "76 Story Pirates" at bounding box center [77, 324] width 111 height 111
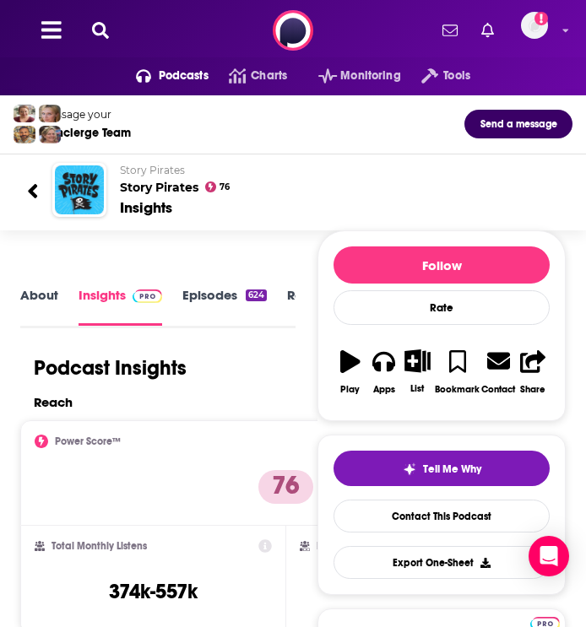
click at [34, 305] on link "About" at bounding box center [39, 306] width 38 height 38
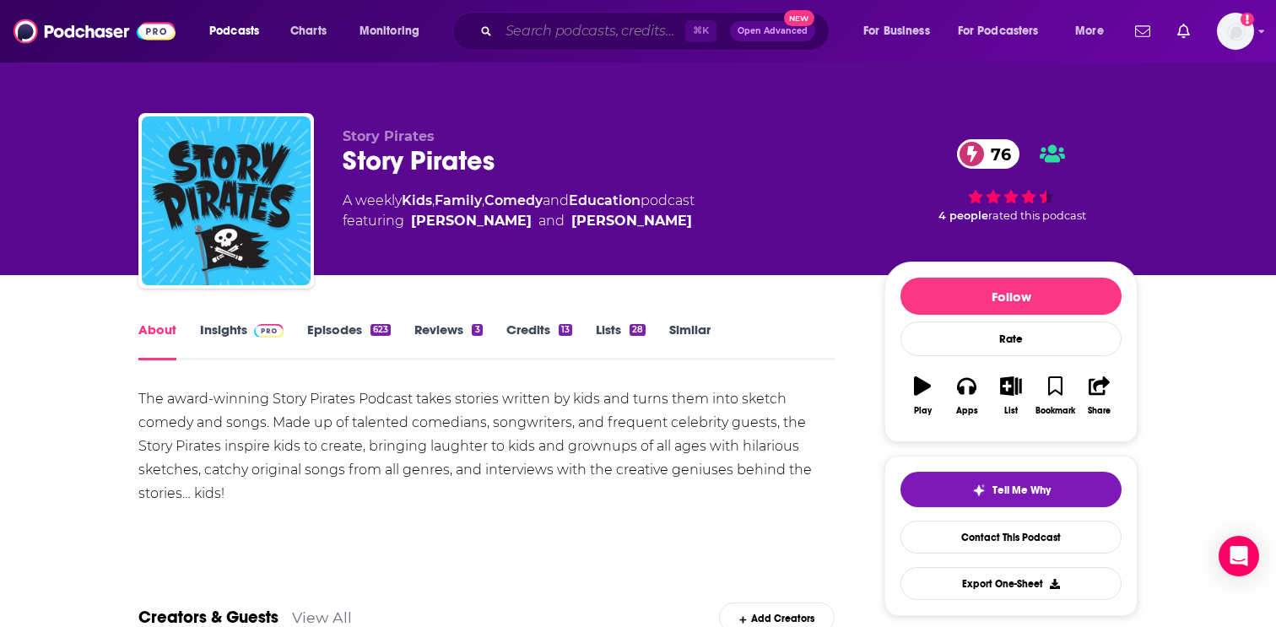
click at [579, 24] on input "Search podcasts, credits, & more..." at bounding box center [592, 31] width 187 height 27
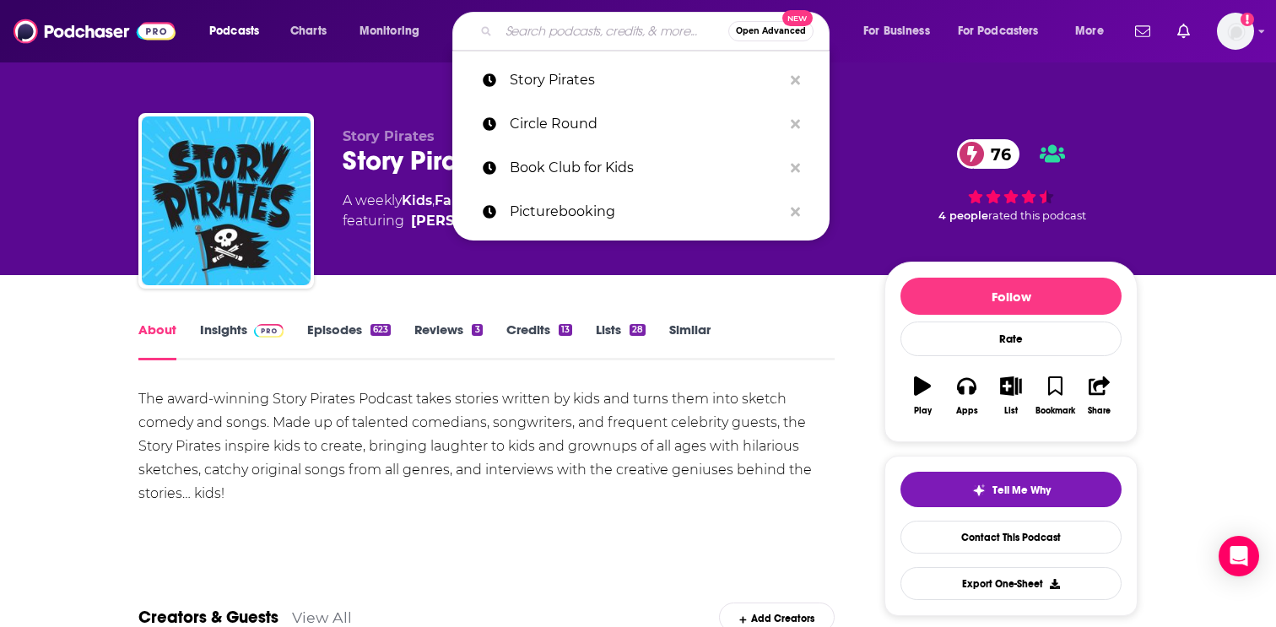
paste input "Fun Kids Book Worms"
type input "Fun Kids Book Worms"
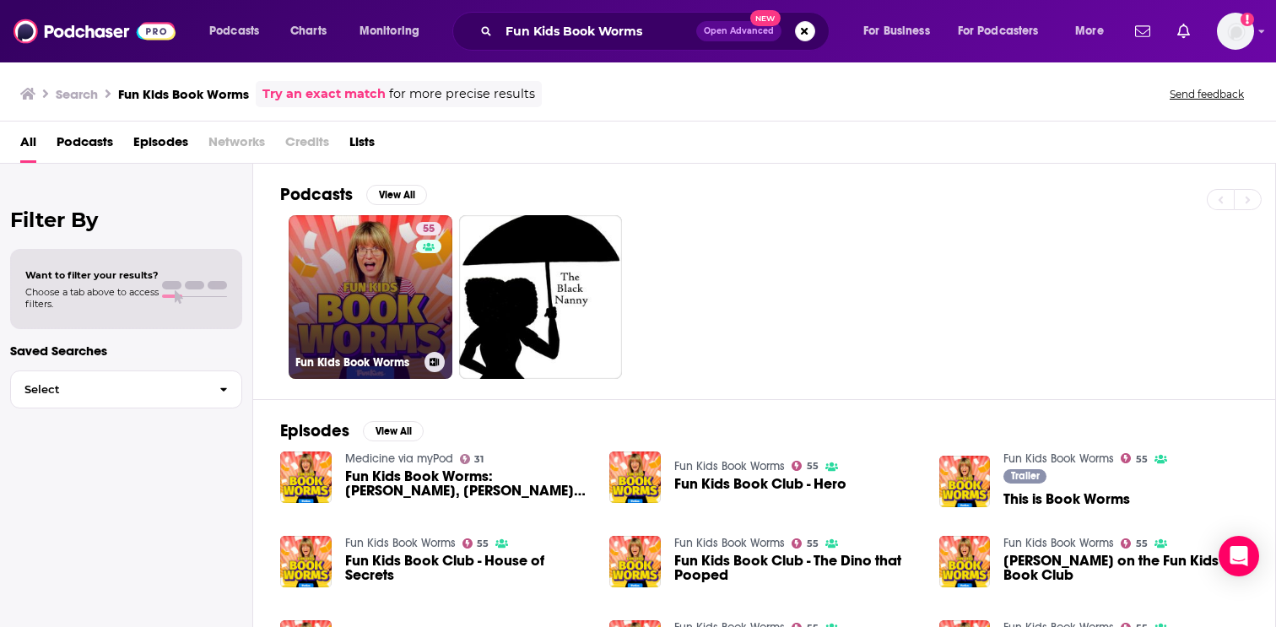
click at [387, 309] on link "55 Fun Kids Book Worms" at bounding box center [371, 297] width 164 height 164
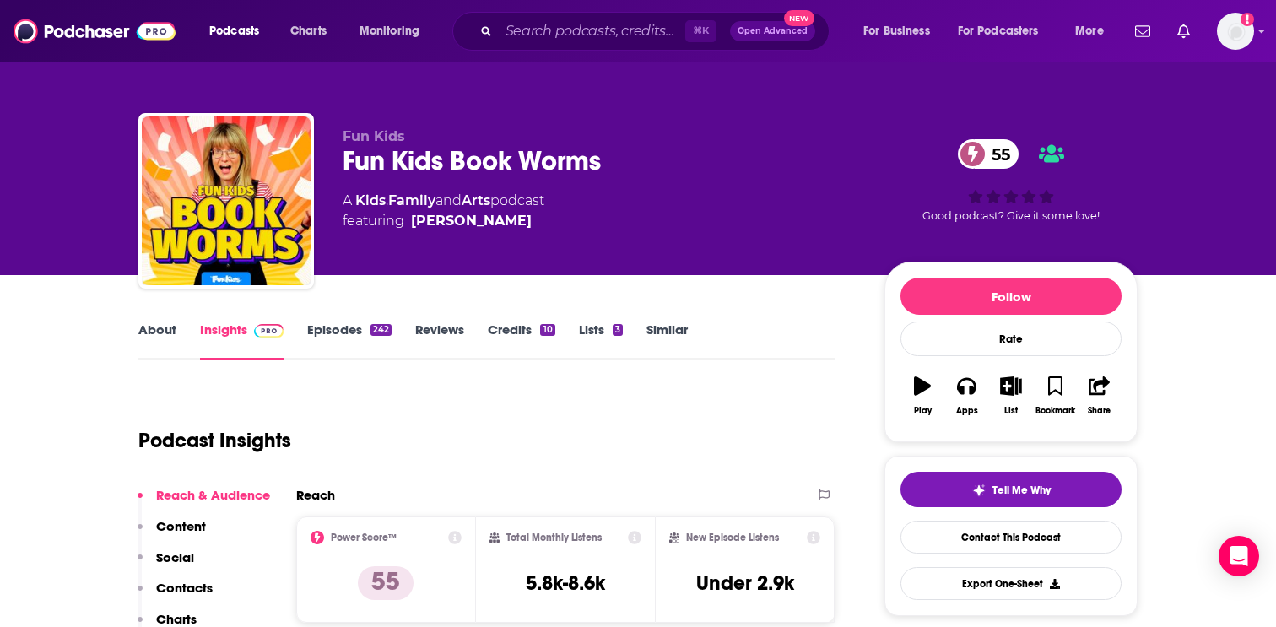
click at [166, 337] on link "About" at bounding box center [157, 341] width 38 height 39
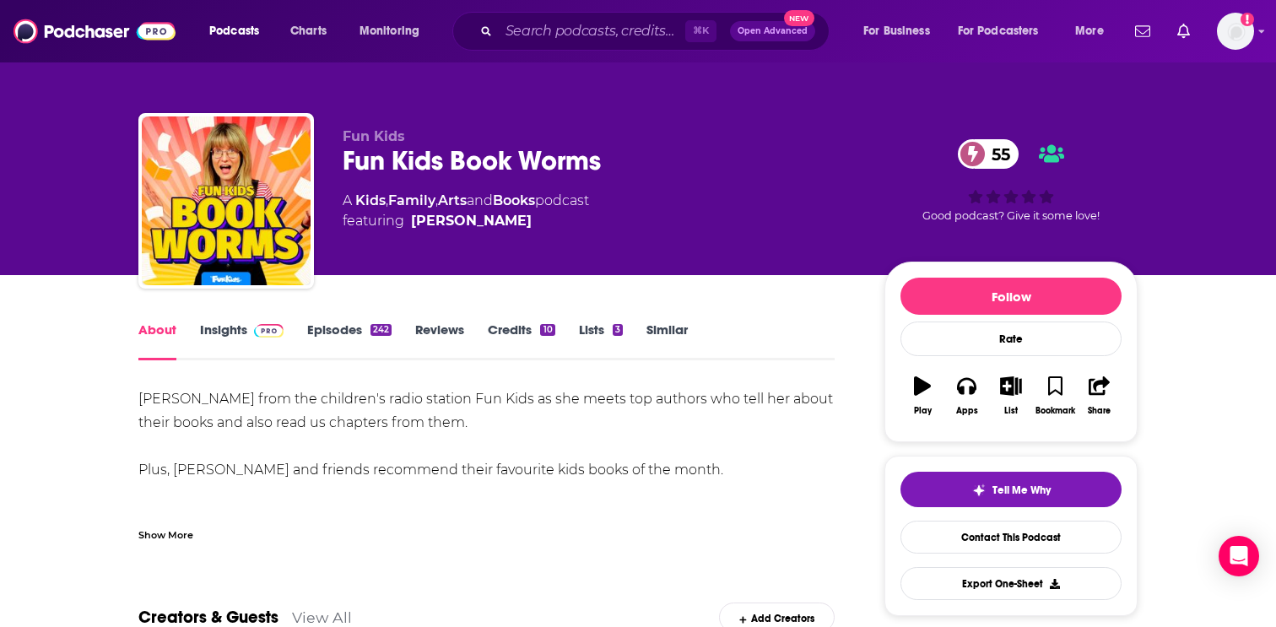
click at [170, 532] on div "Show More" at bounding box center [165, 534] width 55 height 16
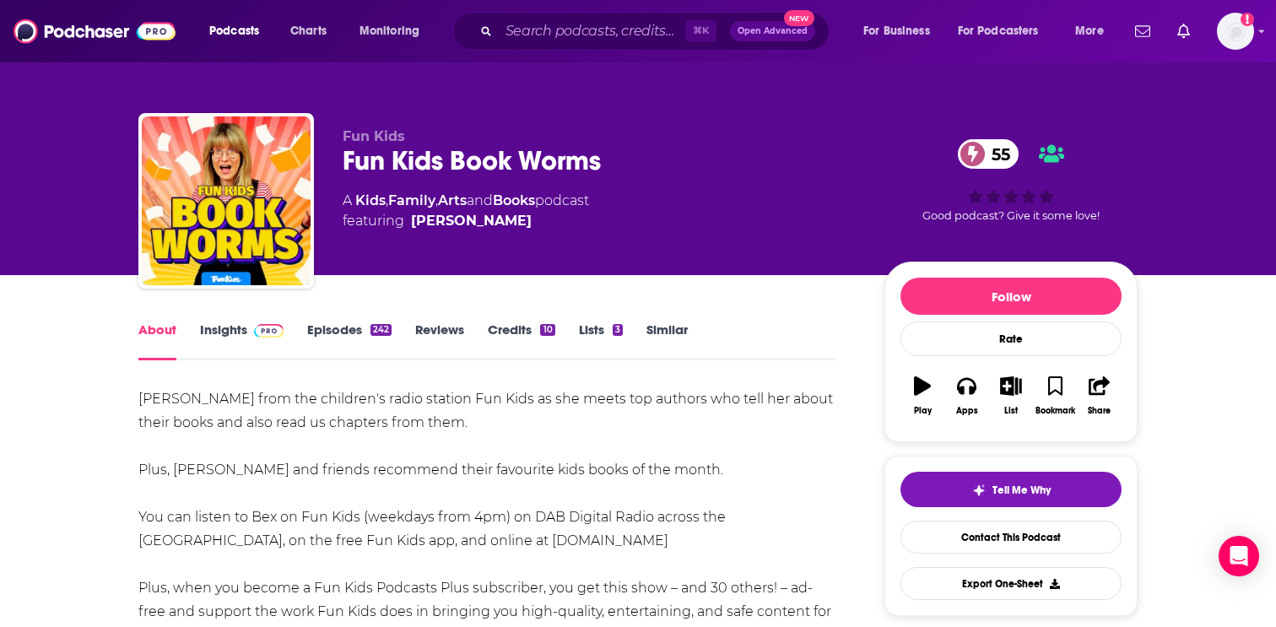
scroll to position [1, 0]
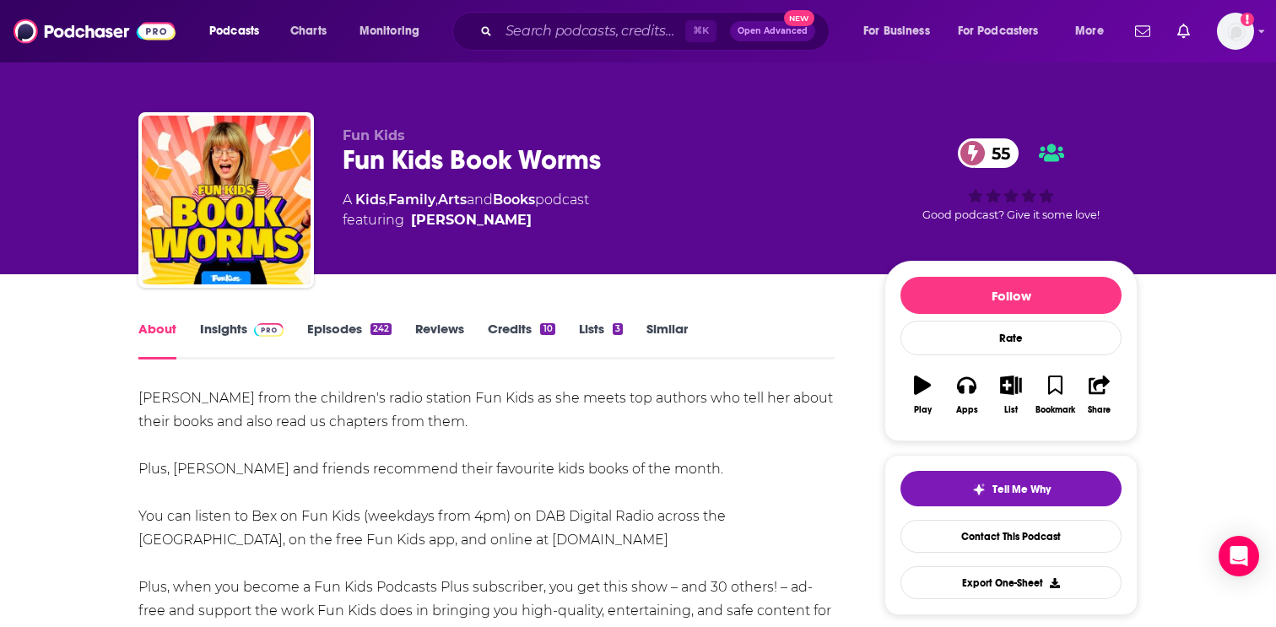
click at [266, 331] on img at bounding box center [269, 330] width 30 height 14
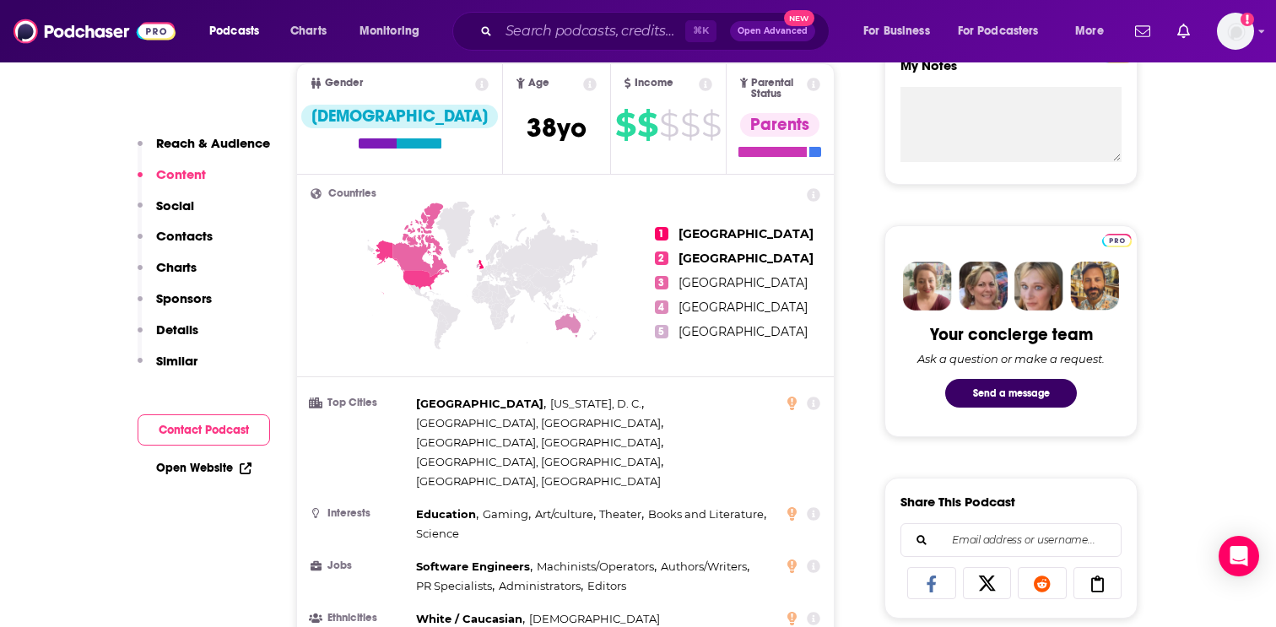
scroll to position [631, 0]
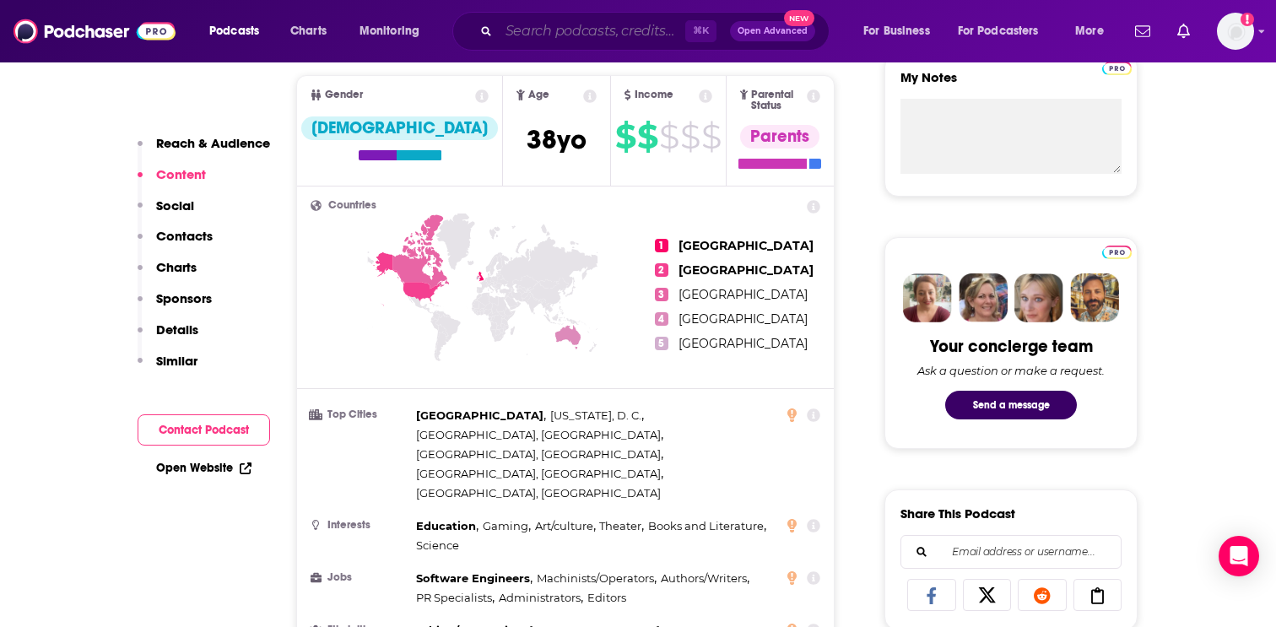
click at [557, 30] on input "Search podcasts, credits, & more..." at bounding box center [592, 31] width 187 height 27
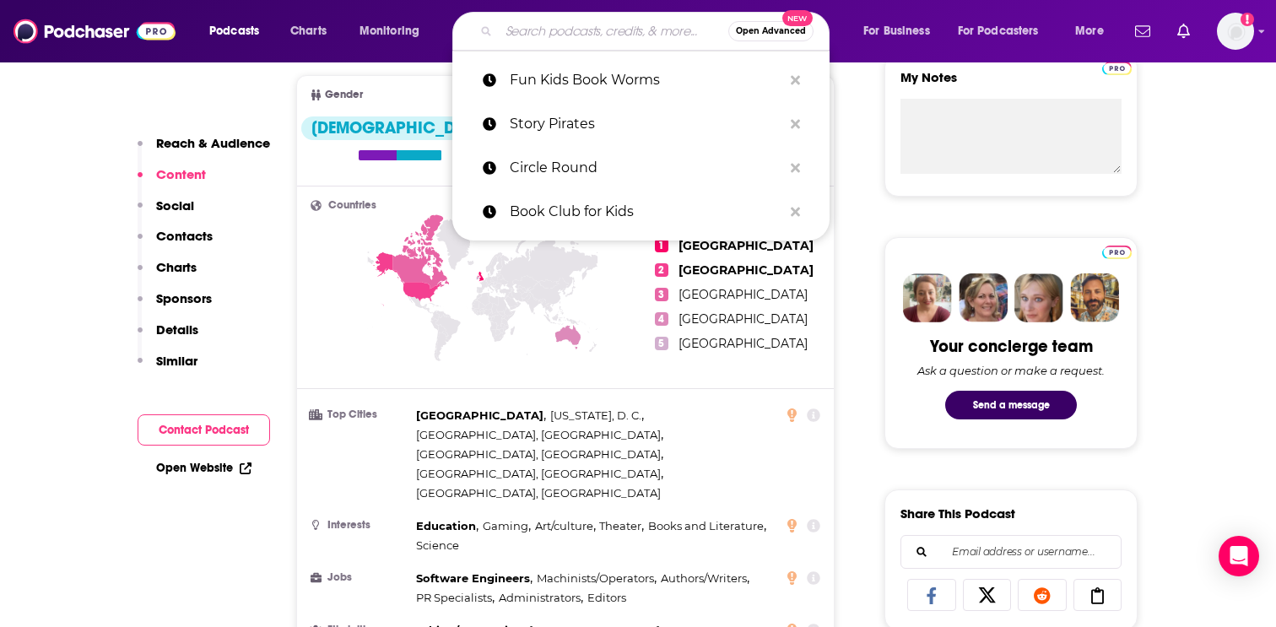
paste input "Stories Podcast"
type input "Stories Podcast"
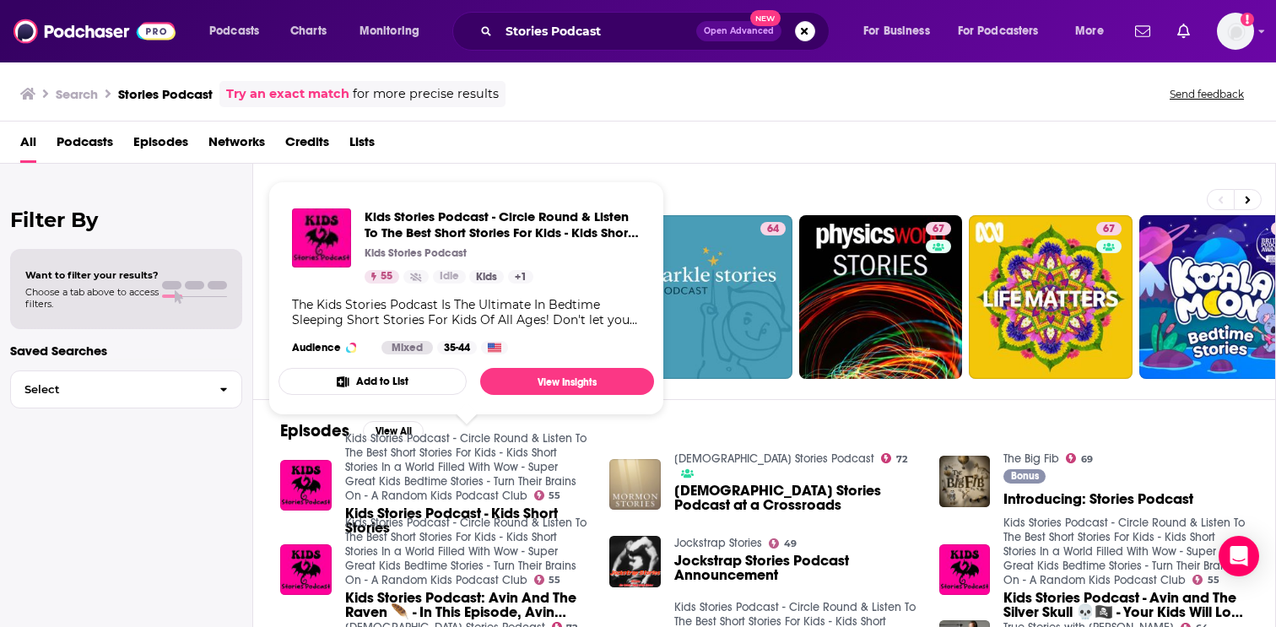
click at [421, 457] on link "Kids Stories Podcast - Circle Round & Listen To The Best Short Stories For Kids…" at bounding box center [465, 467] width 241 height 72
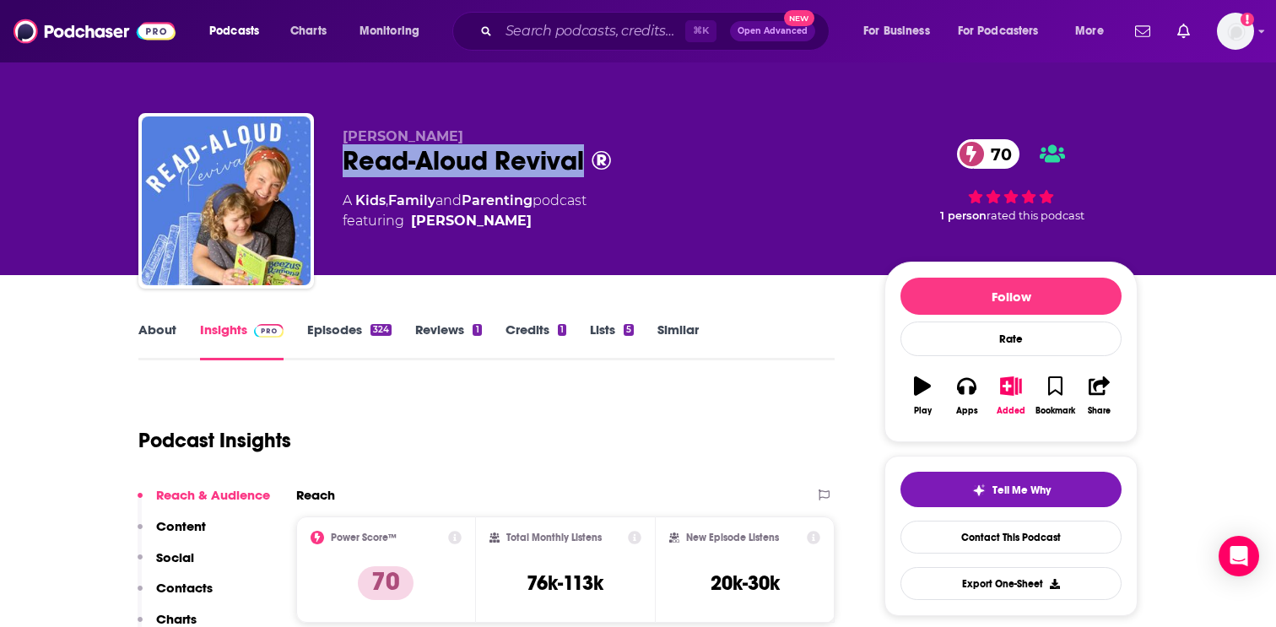
drag, startPoint x: 335, startPoint y: 152, endPoint x: 581, endPoint y: 170, distance: 246.3
click at [581, 170] on div "Sarah Mackenzie Read-Aloud Revival ® 70 A Kids , Family and Parenting podcast f…" at bounding box center [637, 204] width 999 height 182
copy h2 "Read-Aloud Revival"
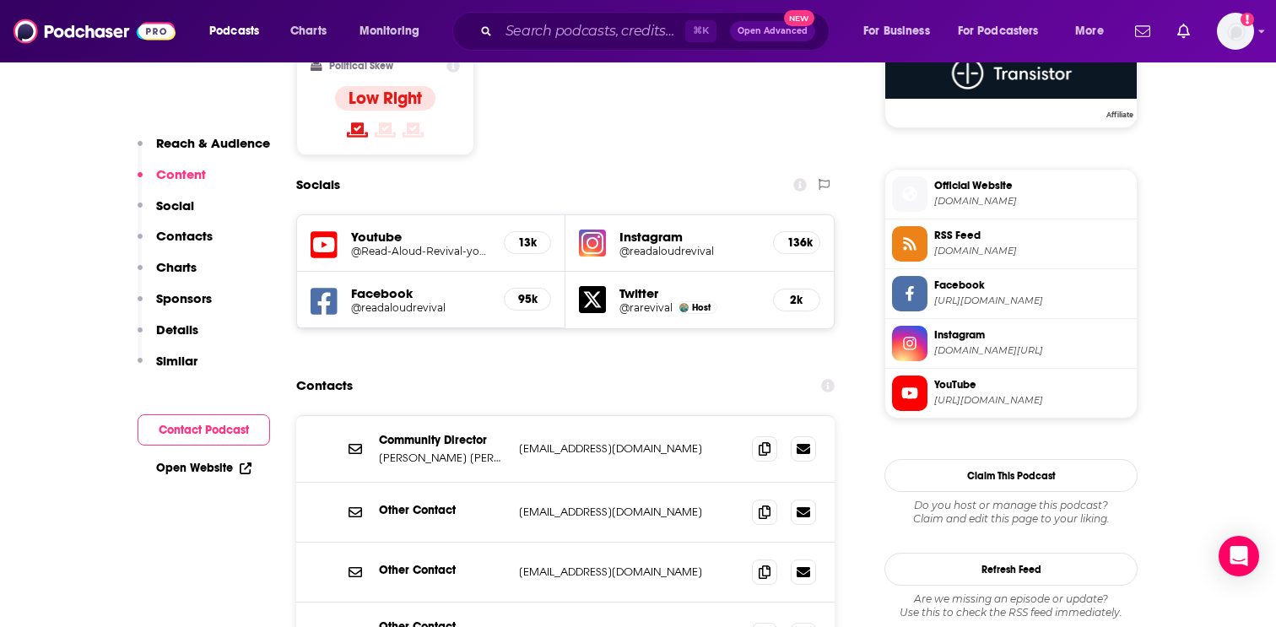
scroll to position [1596, 0]
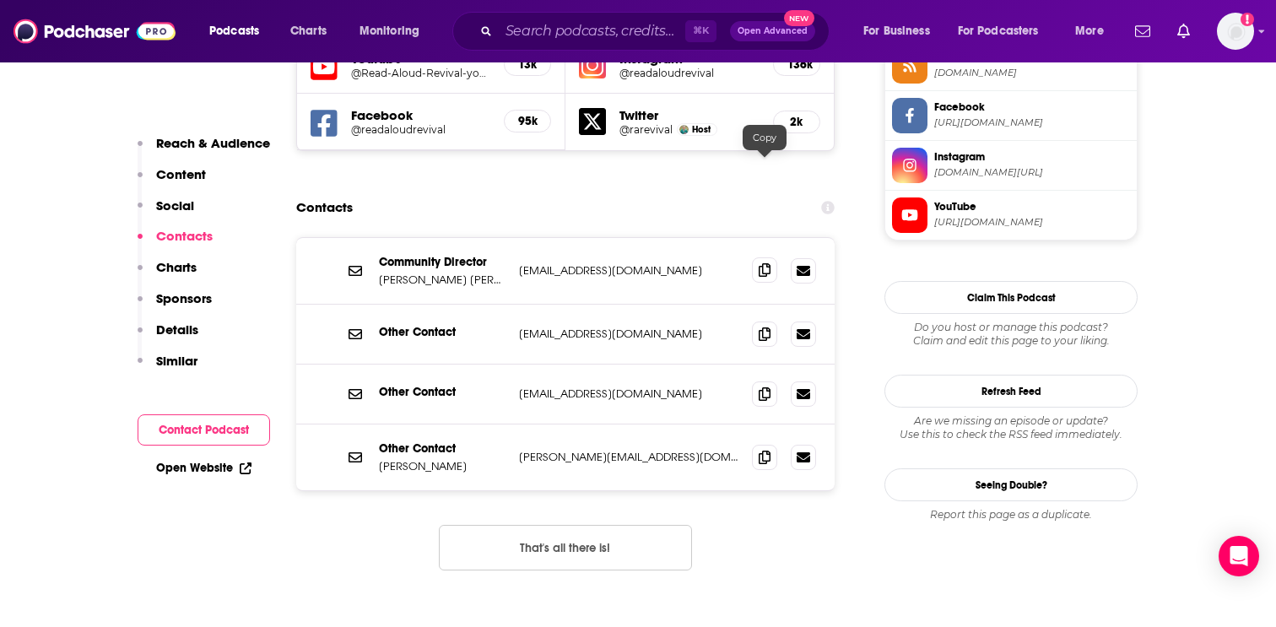
click at [585, 263] on icon at bounding box center [765, 270] width 12 height 14
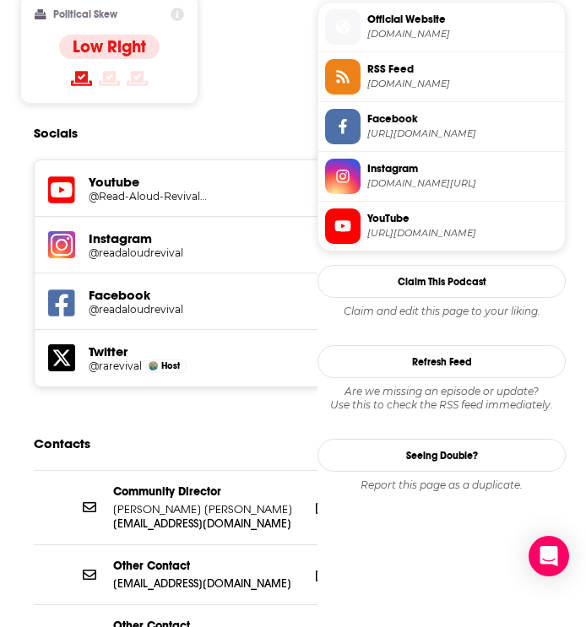
scroll to position [1610, 0]
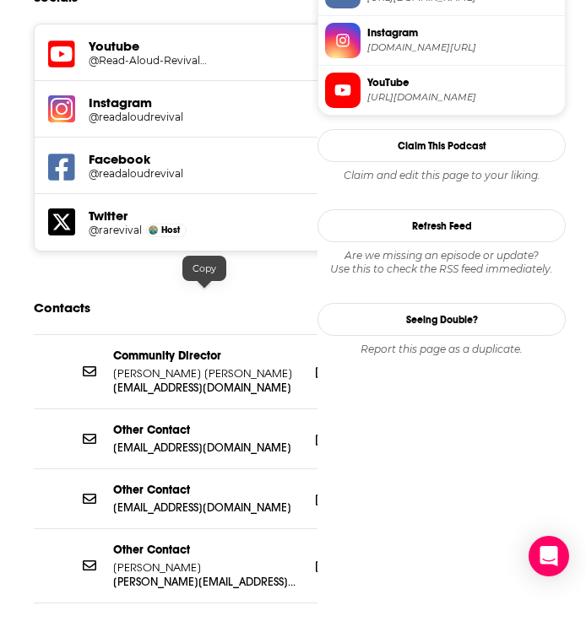
click at [252, 381] on p "kortney@readaloudrevival.com" at bounding box center [204, 388] width 182 height 14
click at [162, 575] on p "sarah@readaloudrevival.com" at bounding box center [204, 582] width 182 height 14
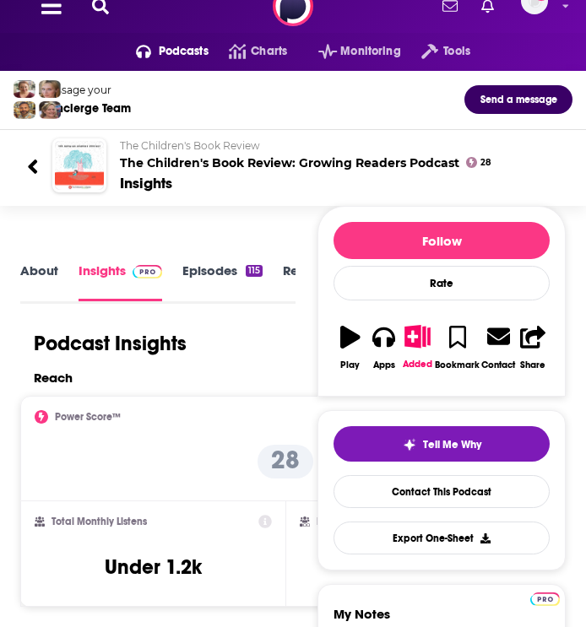
scroll to position [27, 0]
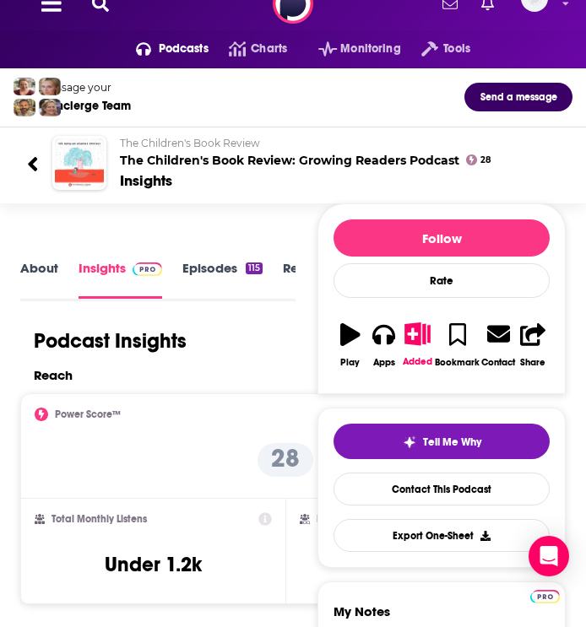
click at [42, 269] on link "About" at bounding box center [39, 279] width 38 height 38
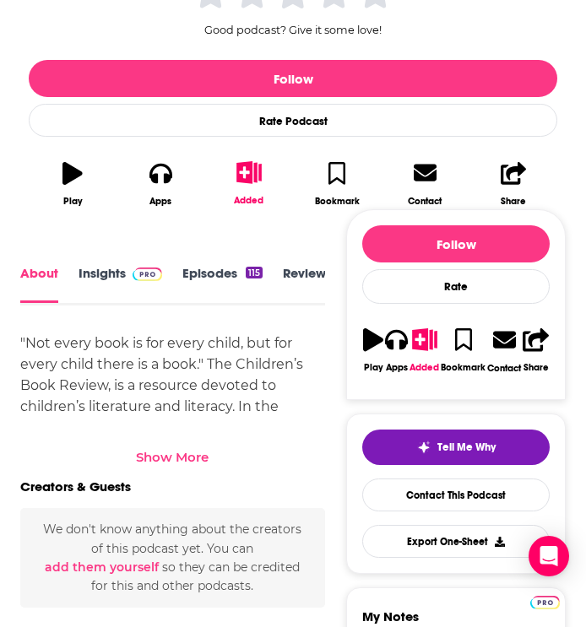
scroll to position [641, 0]
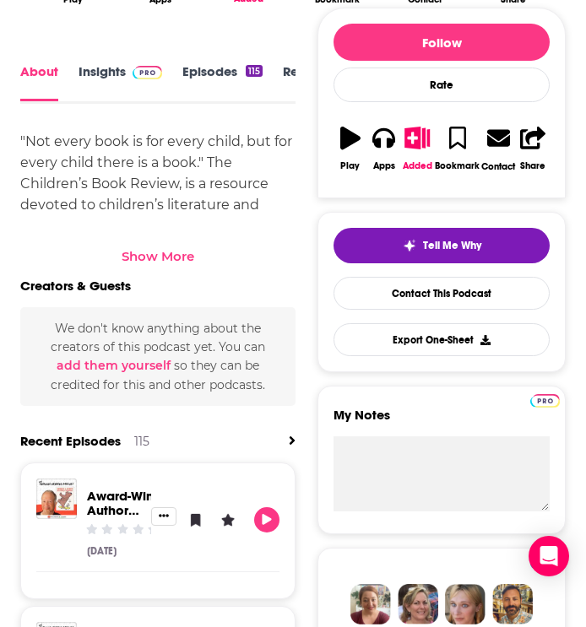
click at [124, 258] on div "Show More" at bounding box center [158, 256] width 73 height 16
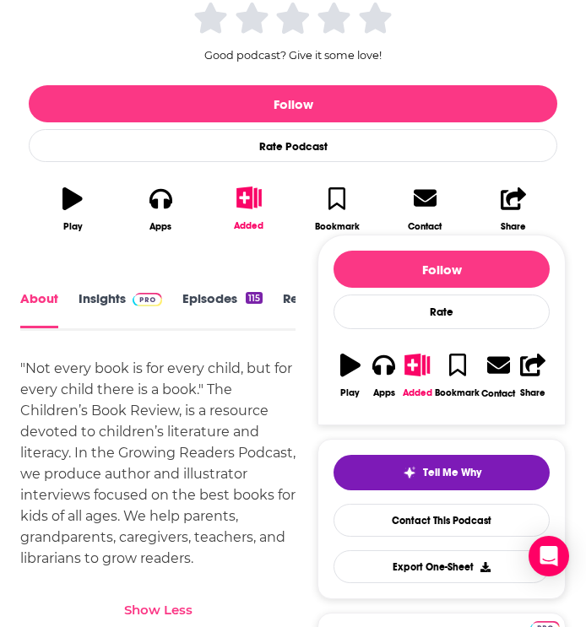
scroll to position [405, 0]
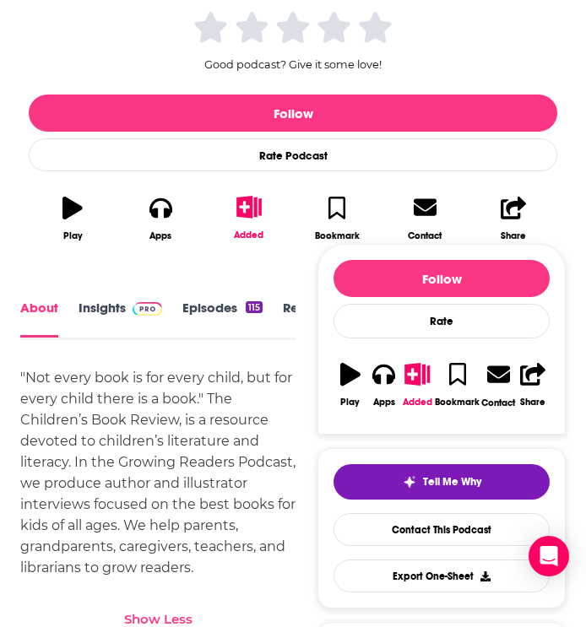
click at [122, 305] on link "Insights" at bounding box center [120, 318] width 84 height 37
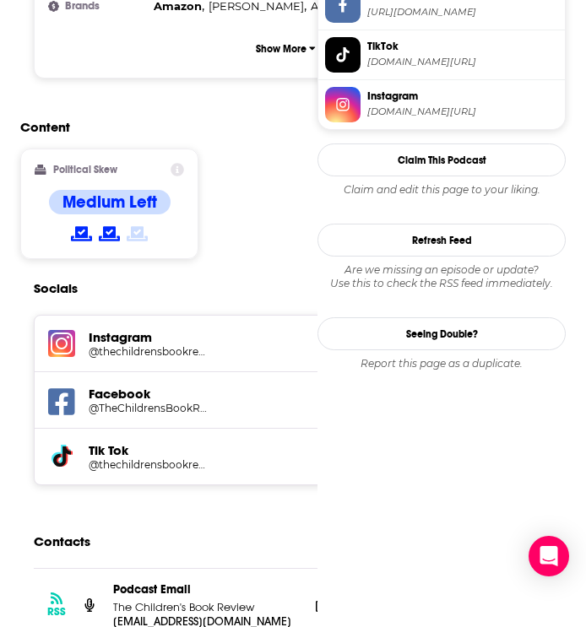
scroll to position [1395, 0]
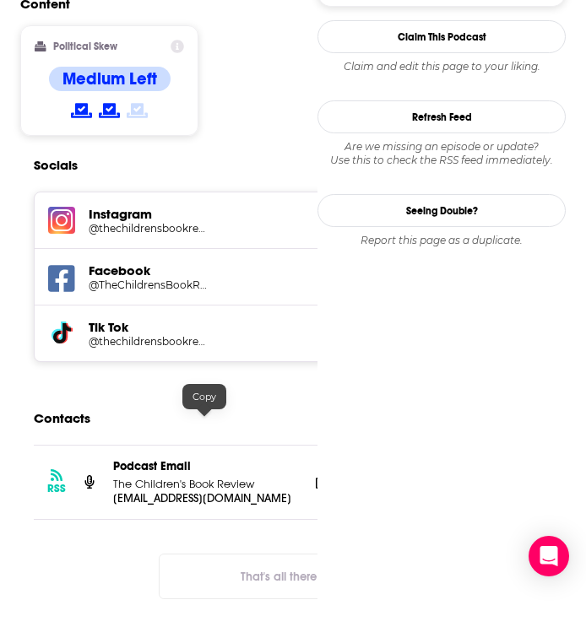
click at [160, 491] on p "growingreaders@thechildrensbookreview.com" at bounding box center [204, 498] width 182 height 14
click at [155, 491] on p "growingreaders@thechildrensbookreview.com" at bounding box center [204, 498] width 182 height 14
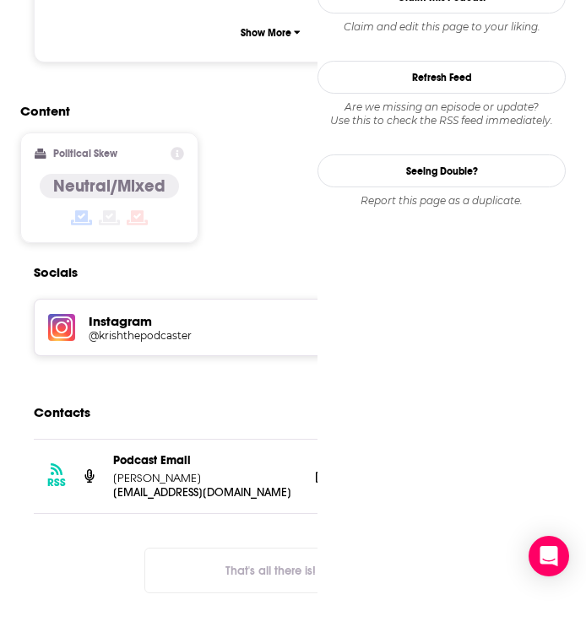
scroll to position [1361, 0]
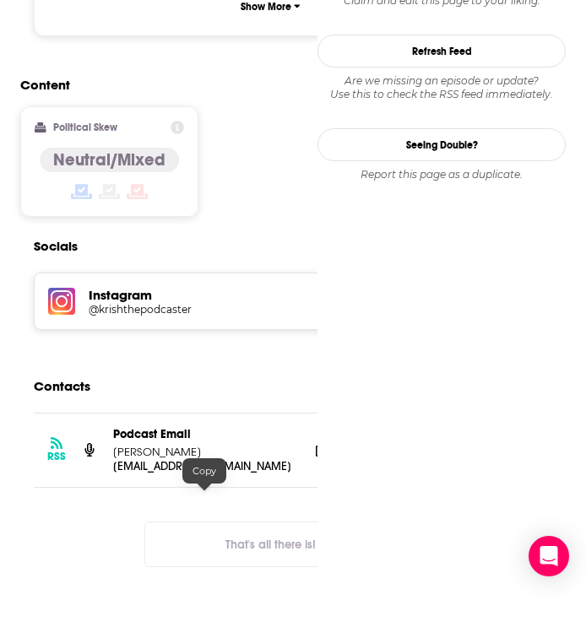
click at [160, 473] on p "KidsBookReview@hotmail.com" at bounding box center [204, 466] width 182 height 14
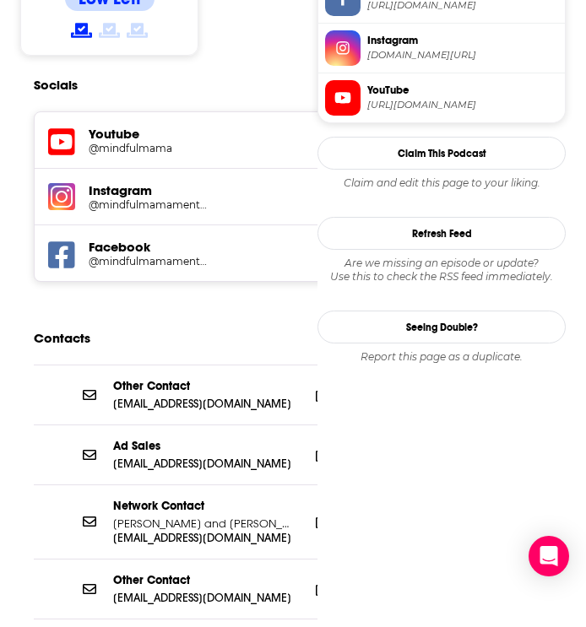
scroll to position [1529, 0]
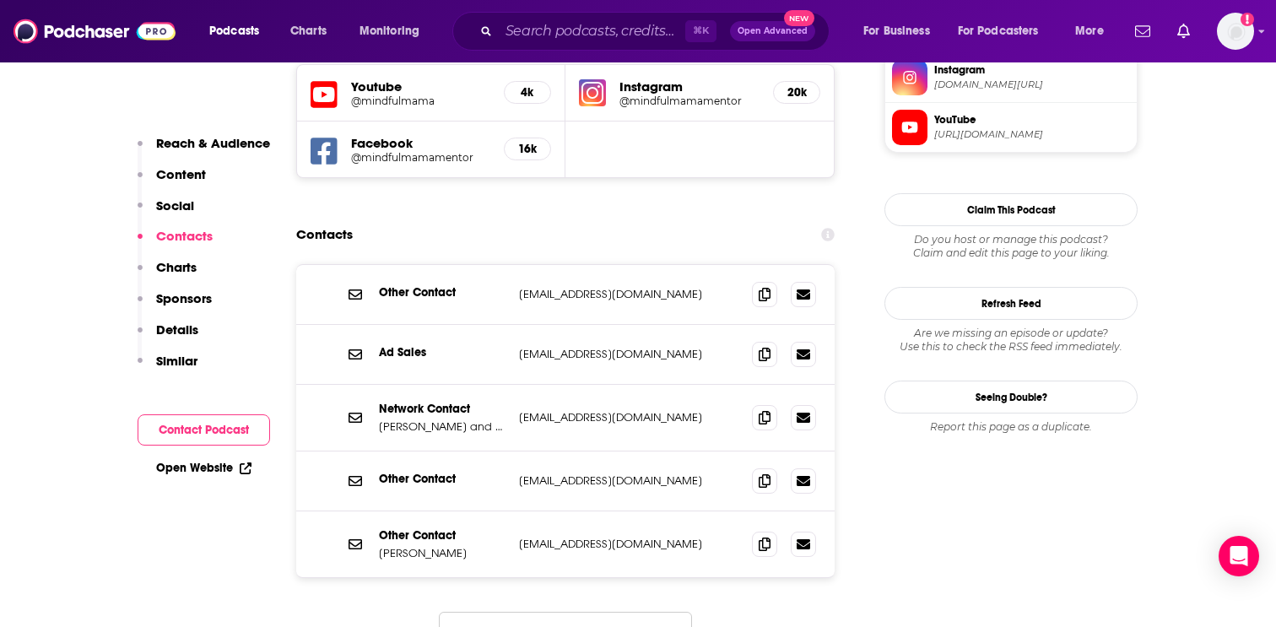
click at [585, 537] on p "[EMAIL_ADDRESS][DOMAIN_NAME]" at bounding box center [628, 544] width 219 height 14
click at [585, 537] on icon at bounding box center [765, 544] width 12 height 14
click at [585, 287] on icon at bounding box center [765, 294] width 12 height 14
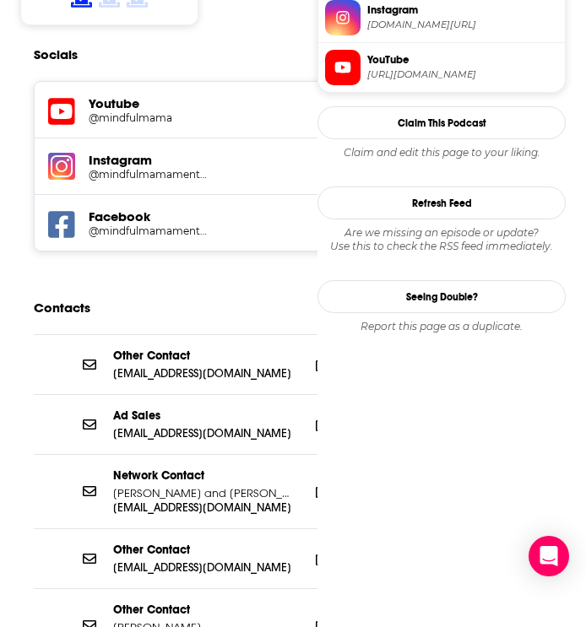
scroll to position [0, 0]
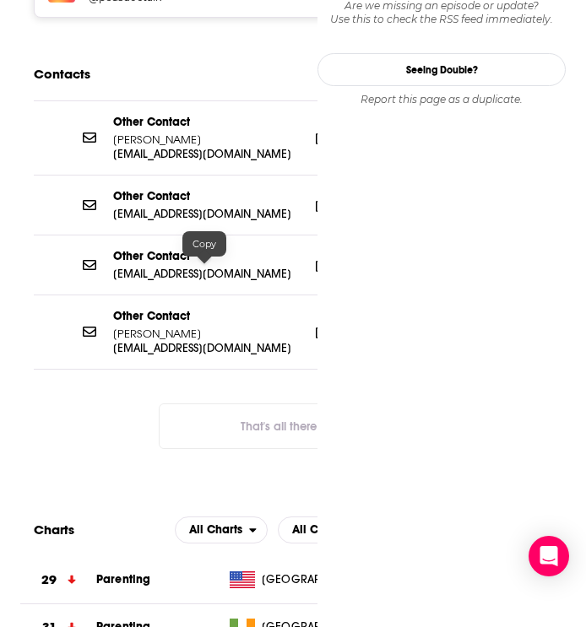
scroll to position [1701, 0]
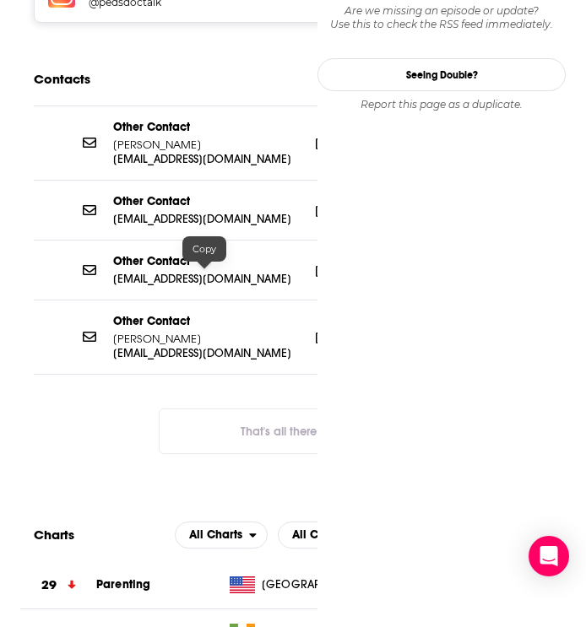
click at [182, 346] on p "[EMAIL_ADDRESS][DOMAIN_NAME]" at bounding box center [204, 353] width 182 height 14
click at [156, 152] on p "[EMAIL_ADDRESS][DOMAIN_NAME]" at bounding box center [204, 159] width 182 height 14
